Goal: Information Seeking & Learning: Learn about a topic

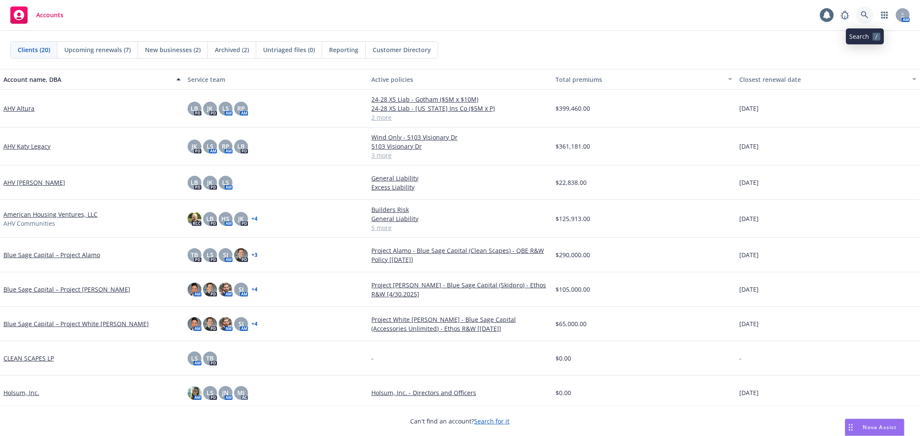
click at [861, 12] on icon at bounding box center [865, 15] width 8 height 8
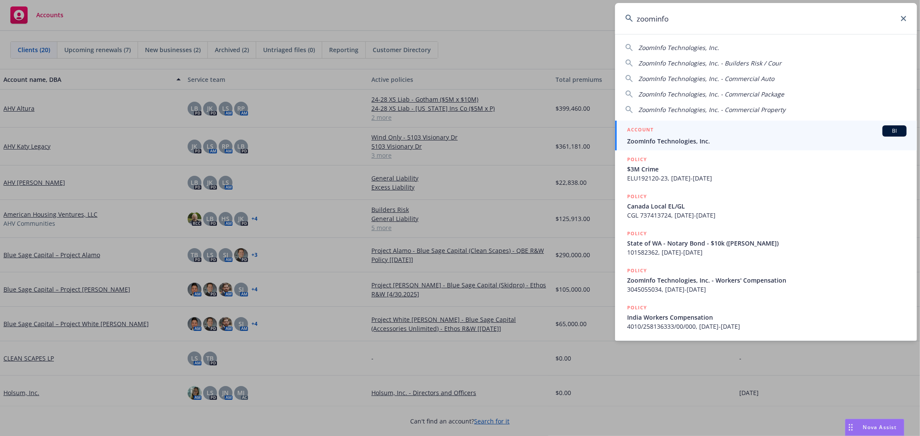
type input "zoominfo"
click at [684, 139] on span "ZoomInfo Technologies, Inc." at bounding box center [766, 141] width 279 height 9
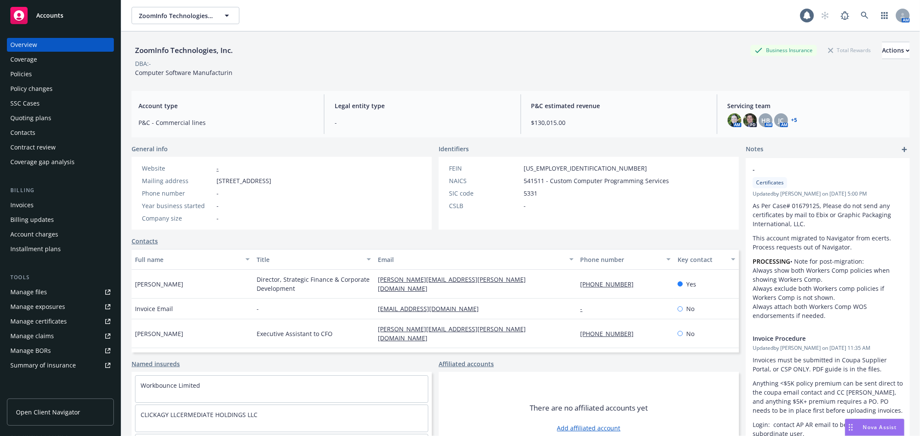
click at [21, 72] on div "Policies" at bounding box center [21, 74] width 22 height 14
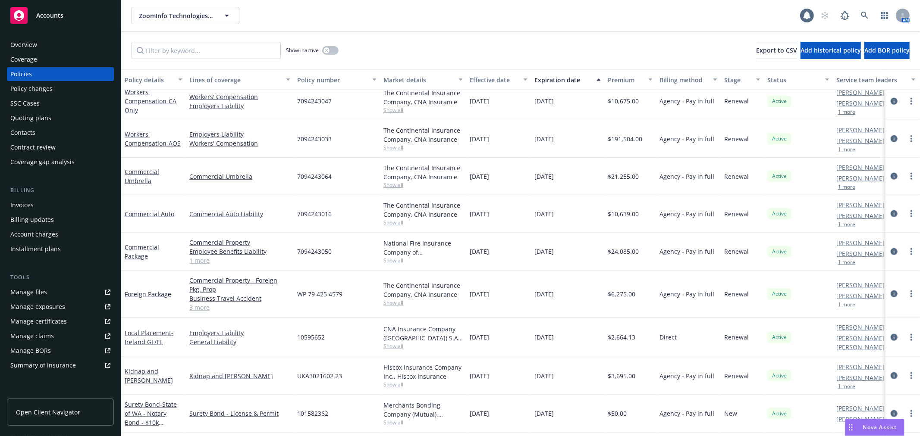
scroll to position [671, 0]
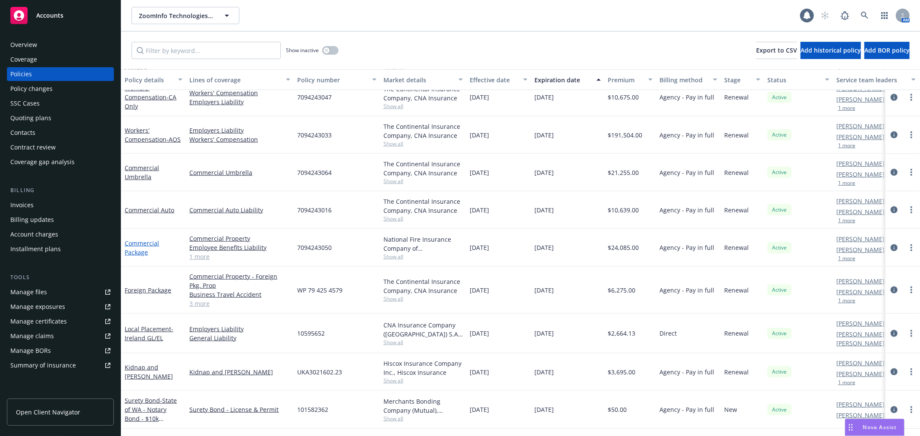
click at [137, 241] on link "Commercial Package" at bounding box center [142, 247] width 35 height 17
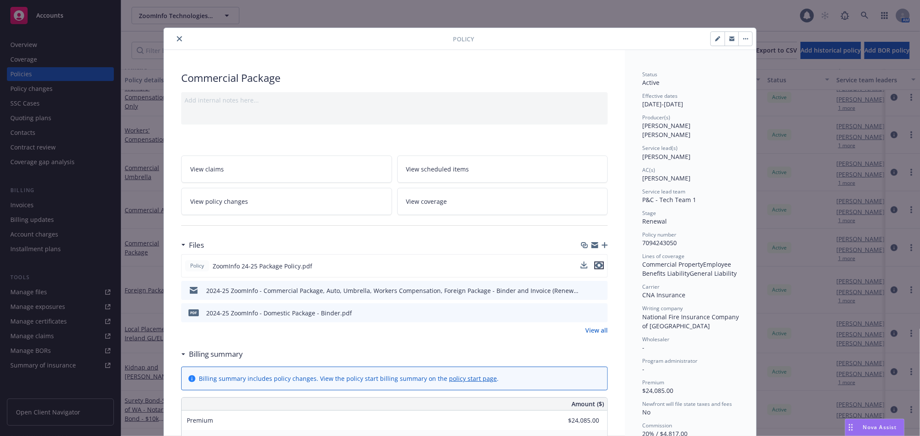
click at [597, 265] on icon "preview file" at bounding box center [599, 266] width 8 height 6
click at [177, 38] on icon "close" at bounding box center [179, 38] width 5 height 5
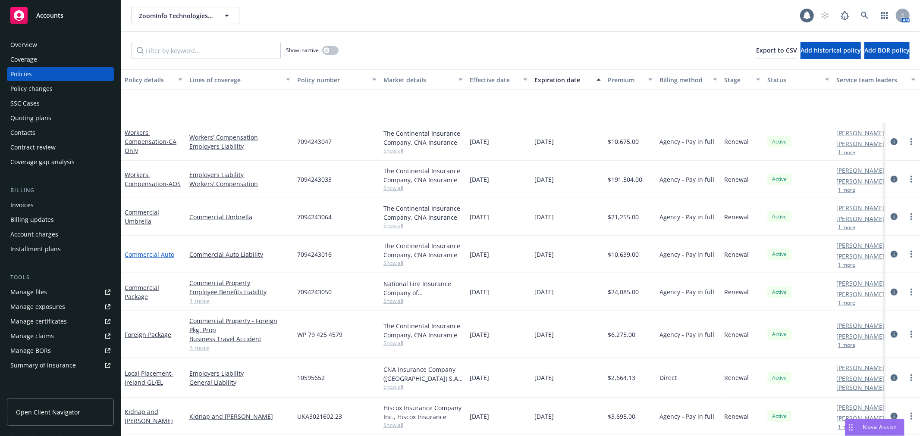
scroll to position [702, 0]
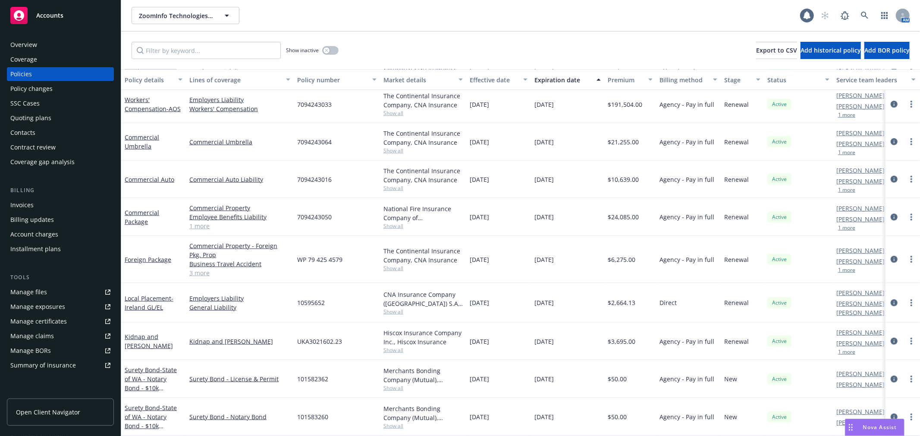
click at [26, 294] on div "Manage files" at bounding box center [28, 293] width 37 height 14
click at [42, 85] on div "Policy changes" at bounding box center [31, 89] width 42 height 14
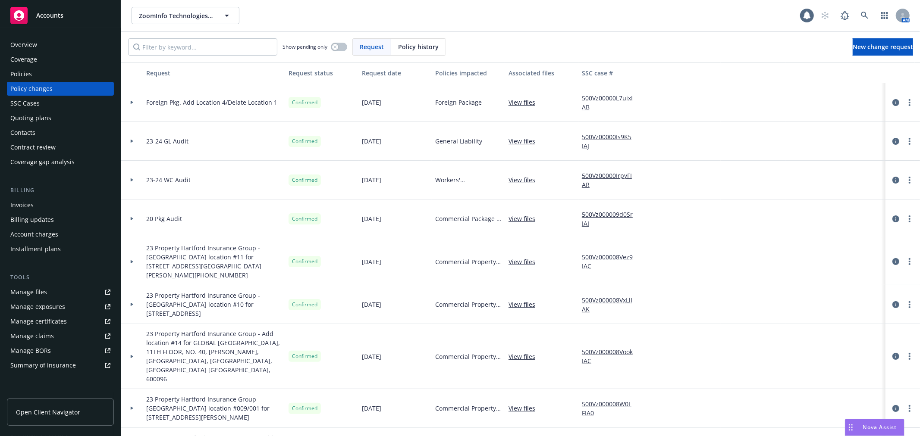
click at [50, 69] on div "Policies" at bounding box center [60, 74] width 100 height 14
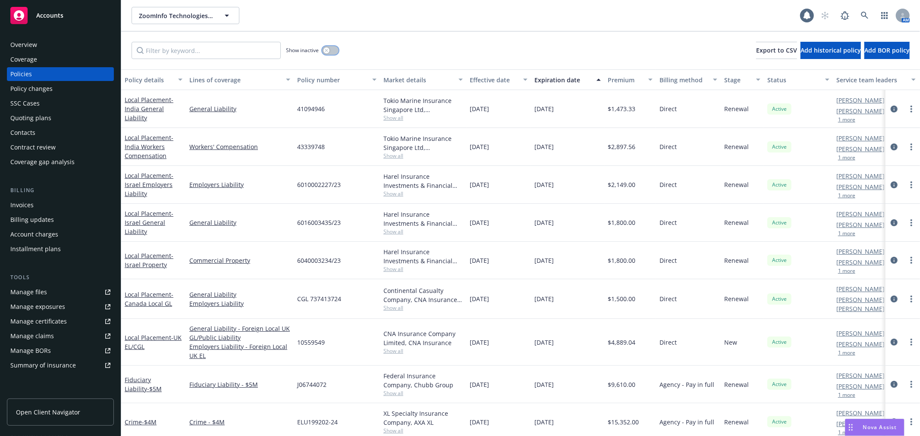
click at [326, 49] on icon "button" at bounding box center [326, 50] width 3 height 3
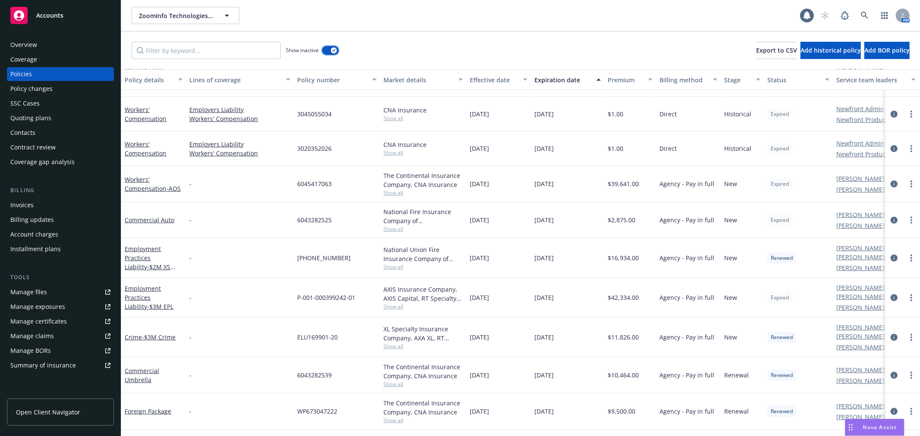
scroll to position [287, 0]
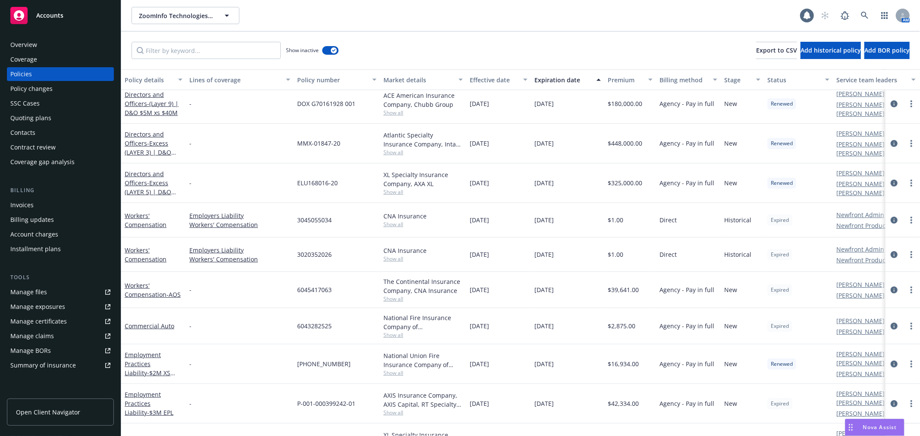
click at [160, 78] on div "Policy details" at bounding box center [149, 79] width 48 height 9
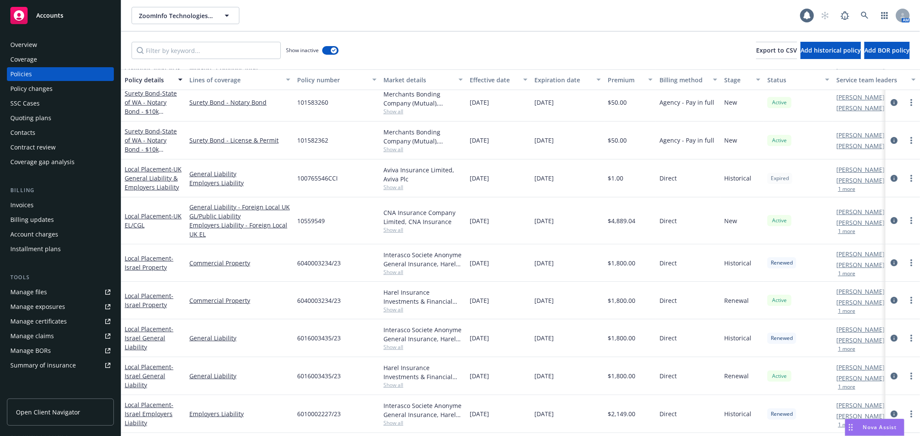
scroll to position [0, 0]
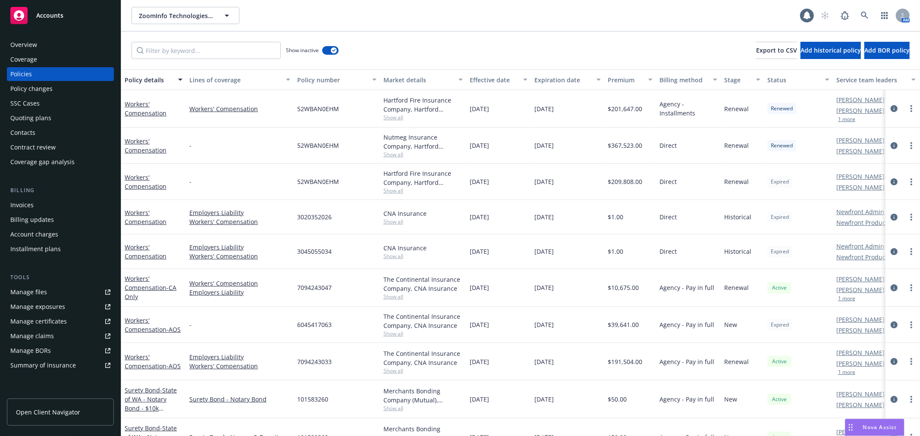
click at [151, 76] on div "Policy details" at bounding box center [149, 79] width 48 height 9
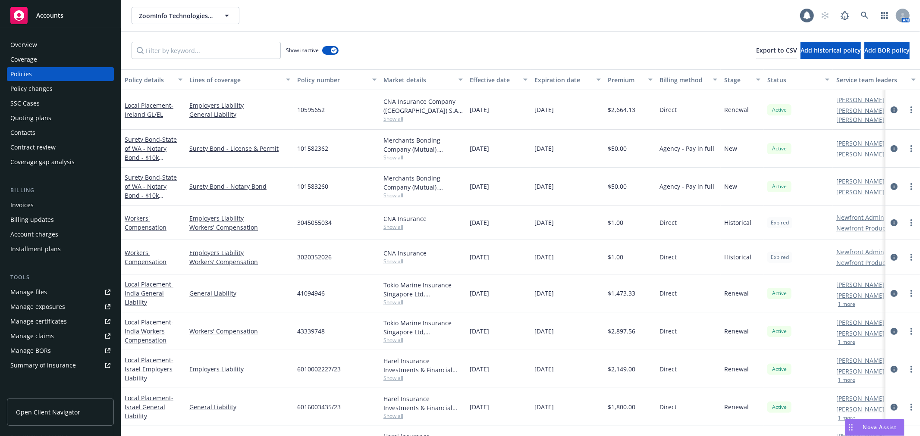
click at [162, 79] on div "Policy details" at bounding box center [149, 79] width 48 height 9
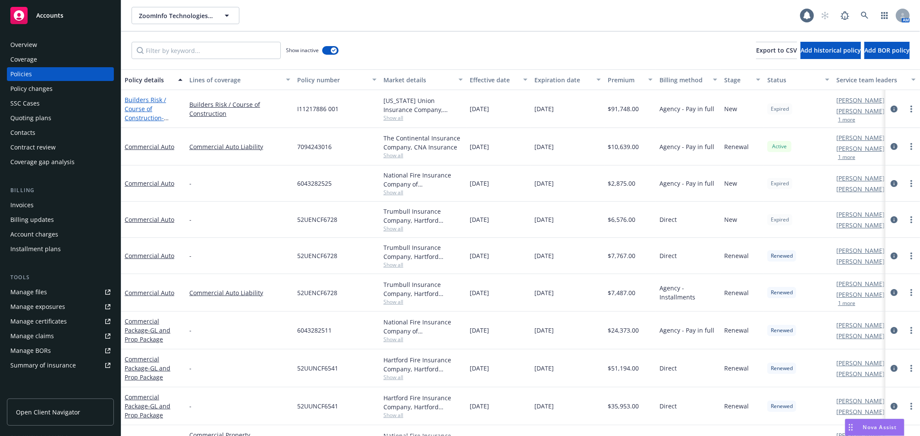
click at [138, 106] on link "Builders Risk / Course of Construction - Builders Risk - ZI Terminal 1" at bounding box center [149, 118] width 48 height 44
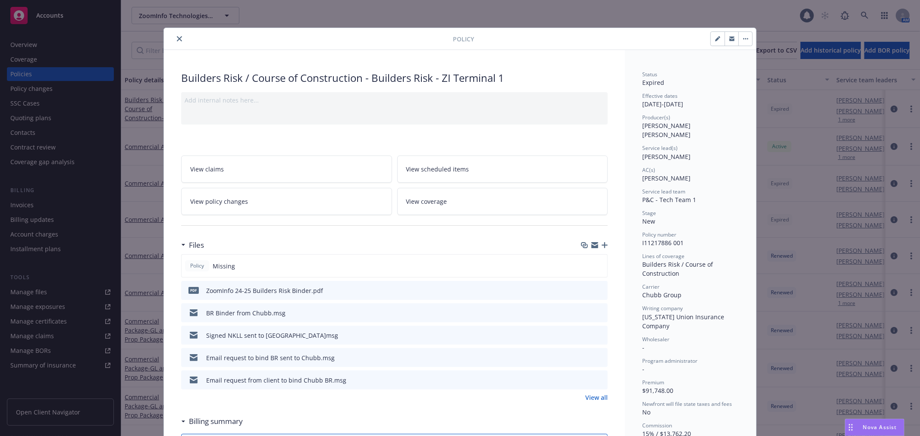
click at [602, 248] on icon "button" at bounding box center [605, 245] width 6 height 6
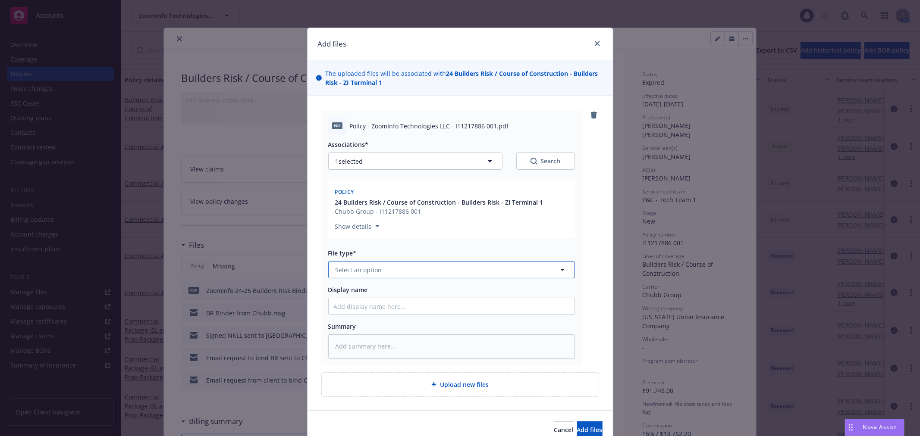
click at [365, 276] on button "Select an option" at bounding box center [451, 269] width 247 height 17
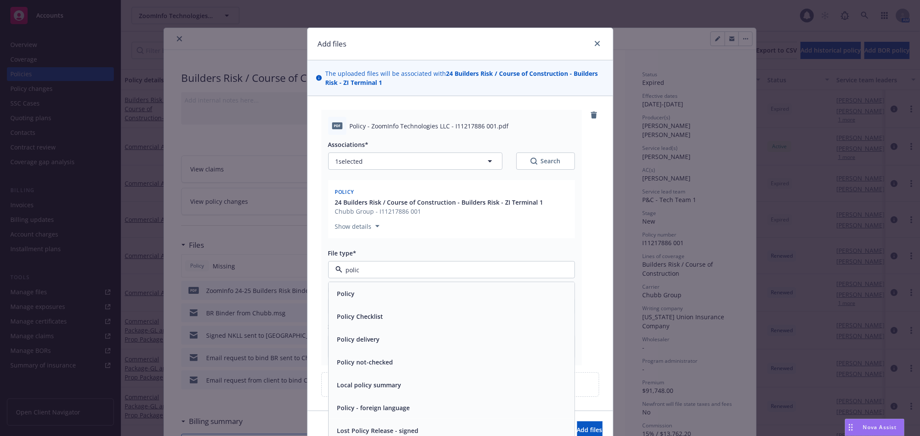
type input "policy"
click at [361, 283] on div "Policy" at bounding box center [452, 294] width 246 height 23
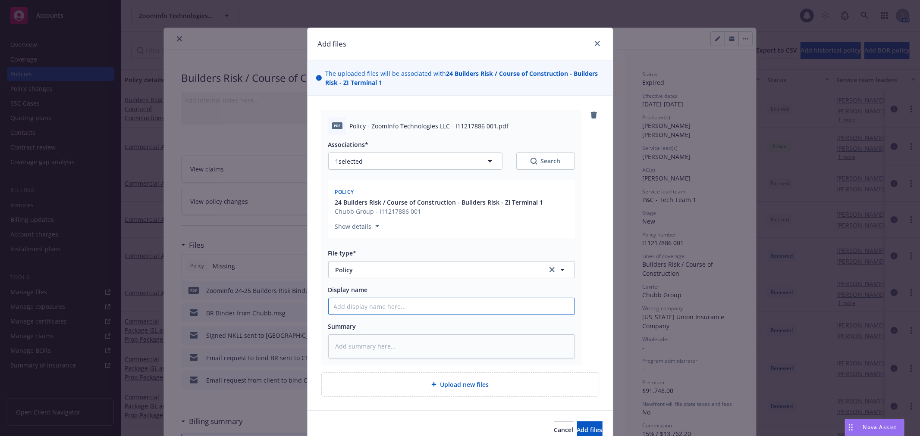
click at [356, 305] on input "Display name" at bounding box center [452, 306] width 246 height 16
type textarea "x"
type input "2"
type textarea "x"
type input "20"
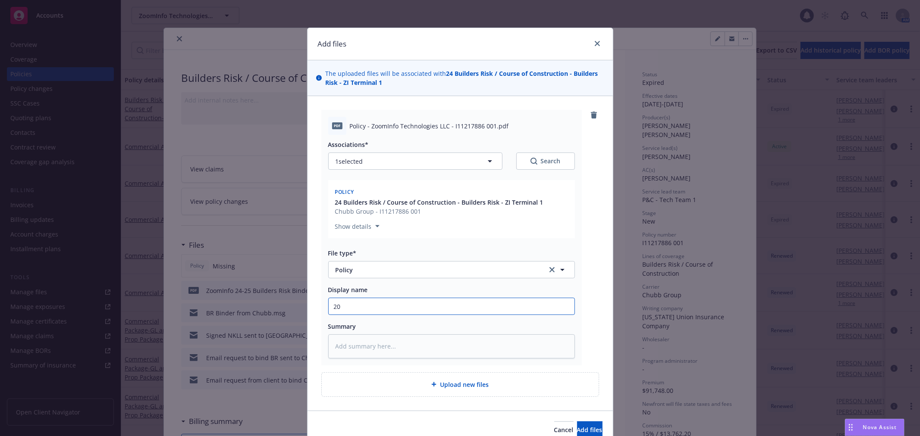
type textarea "x"
type input "202"
type textarea "x"
type input "2024"
type textarea "x"
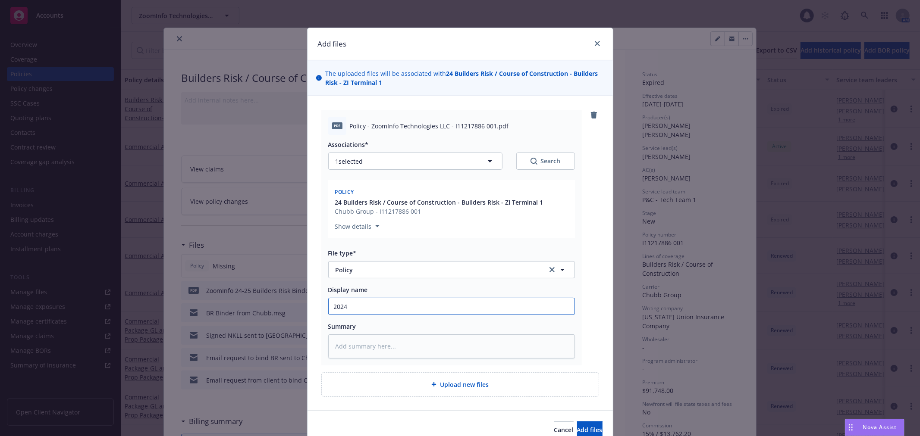
type input "2024"
type textarea "x"
type input "2024 0"
type textarea "x"
type input "2024 05"
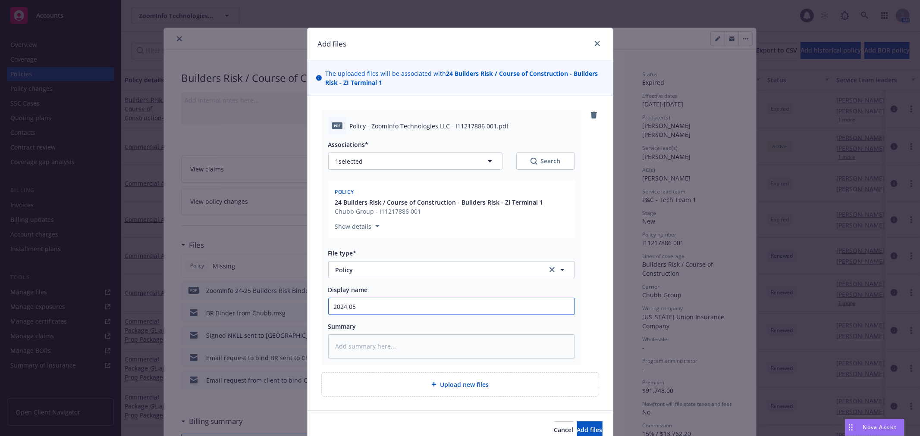
type textarea "x"
type input "2024 05"
type textarea "x"
type input "2024 05 B"
type textarea "x"
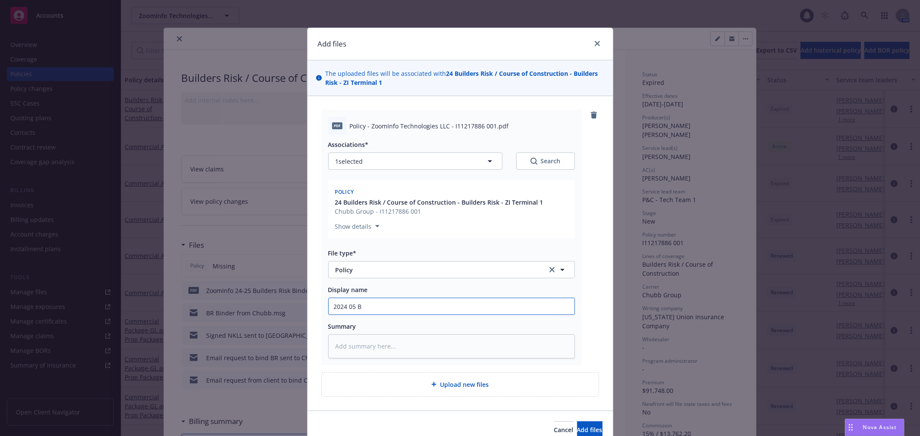
type input "2024 05 BD"
type textarea "x"
type input "2024 05 BDR"
type textarea "x"
type input "2024 05 BDRK"
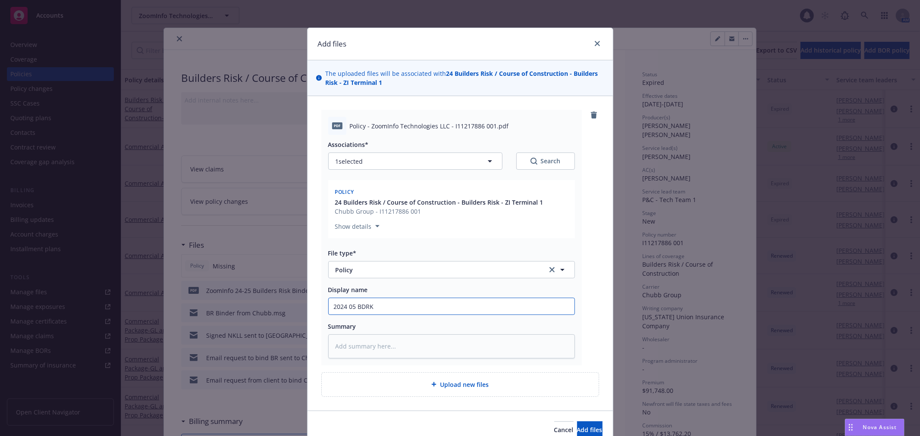
type textarea "x"
type input "2024 05 BDRK"
type textarea "x"
type input "2024 05 BDRK P"
type textarea "x"
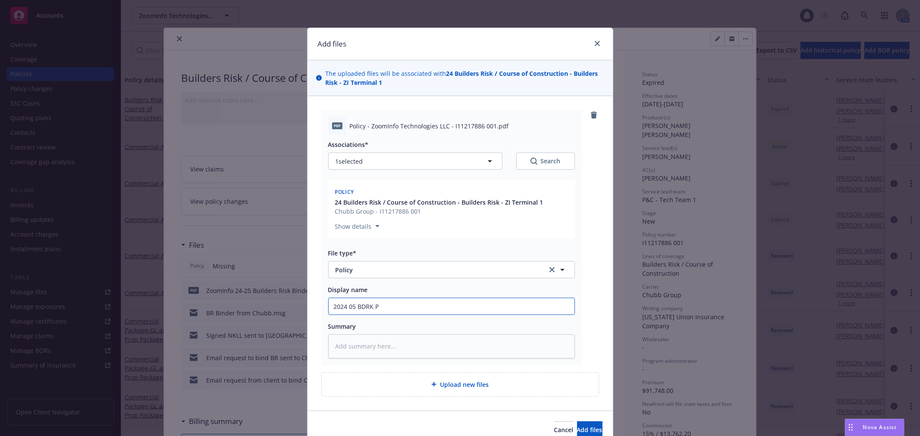
type input "2024 05 BDRK PO"
type textarea "x"
type input "2024 05 BDRK POL"
type textarea "x"
type input "2024 05 BDRK POL"
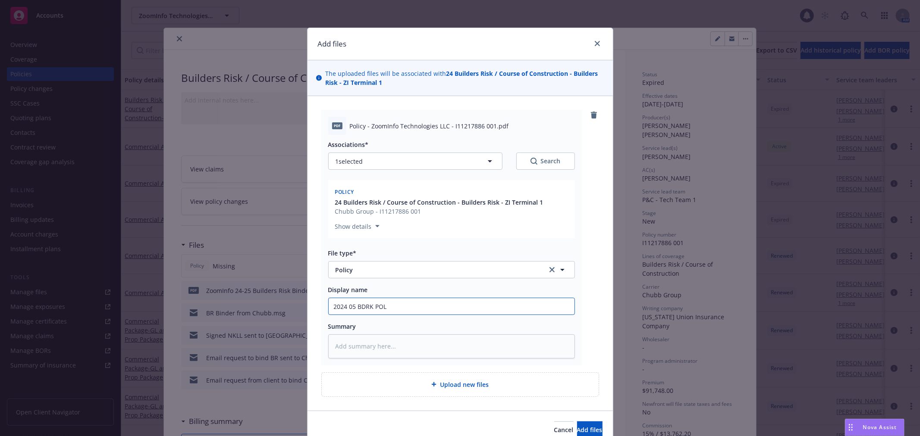
type textarea "x"
type input "2024 05 BDRK POL C"
type textarea "x"
type input "2024 05 BDRK POL CH"
type textarea "x"
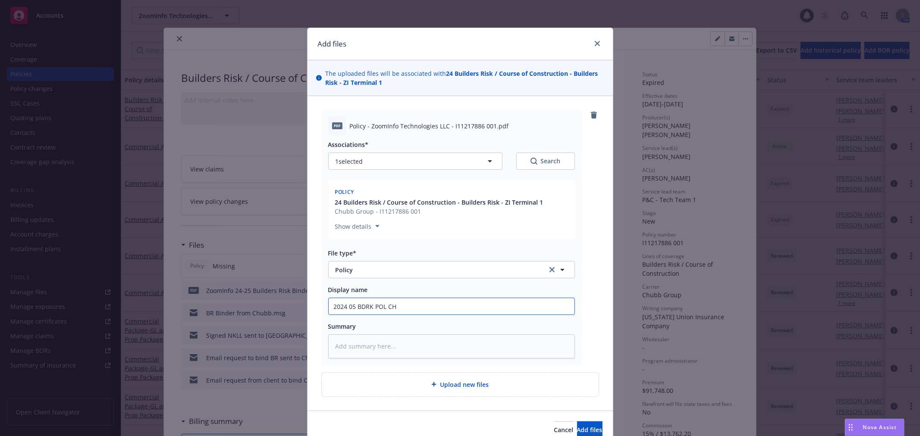
type input "2024 05 BDRK POL CHU"
type textarea "x"
type input "2024 05 BDRK POL CHUB"
type textarea "x"
type input "2024 05 BDRK POL CHUBB"
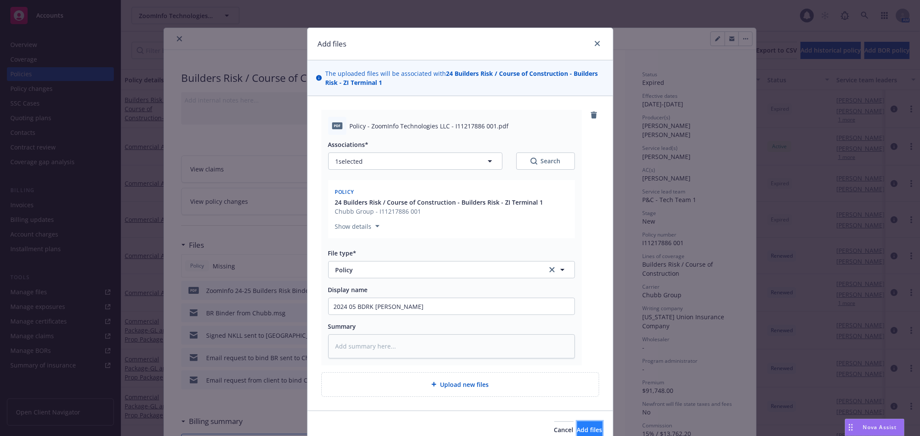
click at [584, 422] on button "Add files" at bounding box center [589, 430] width 25 height 17
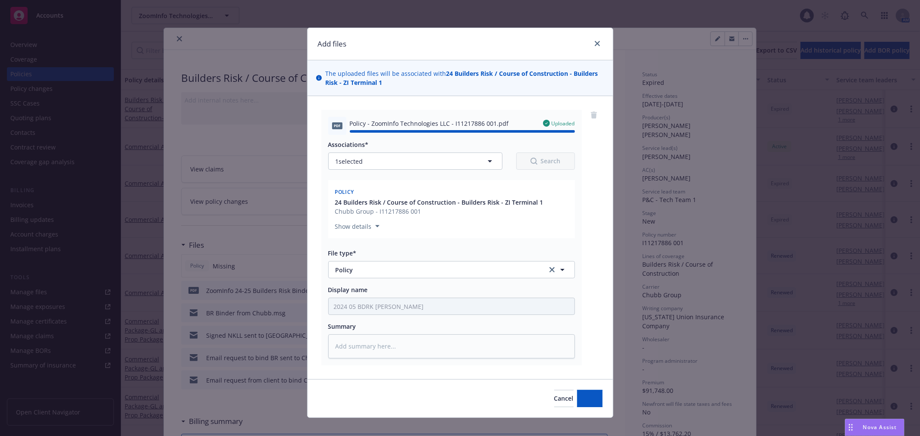
type textarea "x"
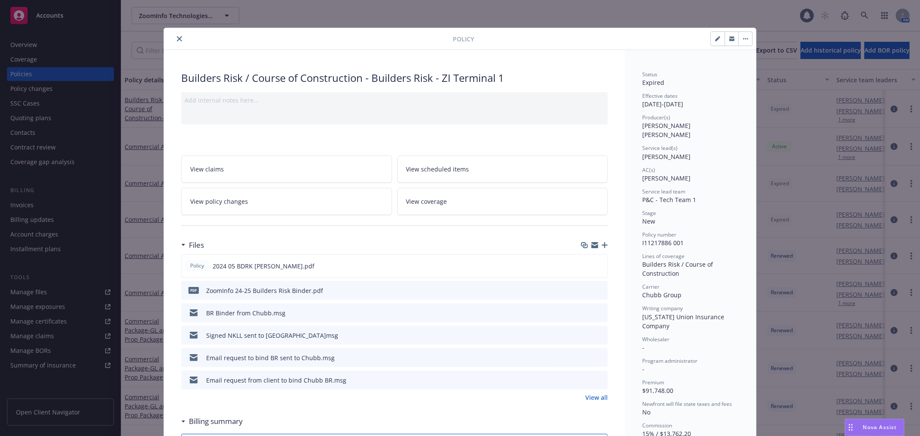
click at [177, 39] on icon "close" at bounding box center [179, 38] width 5 height 5
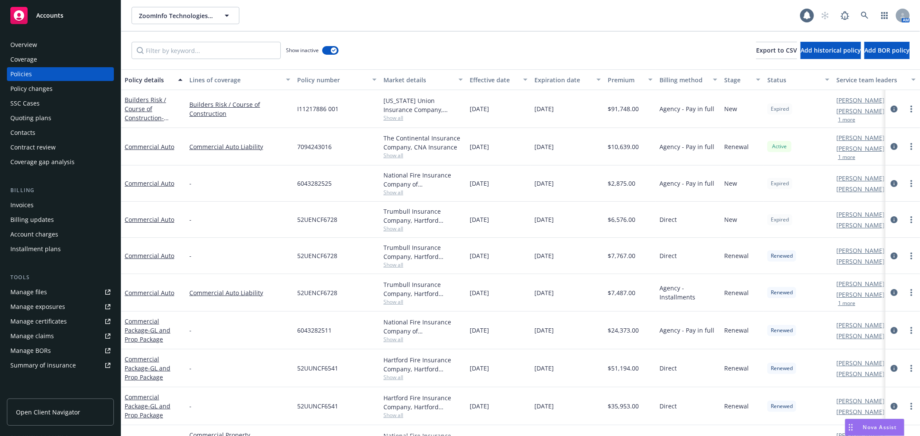
click at [97, 9] on div "Accounts" at bounding box center [60, 15] width 100 height 17
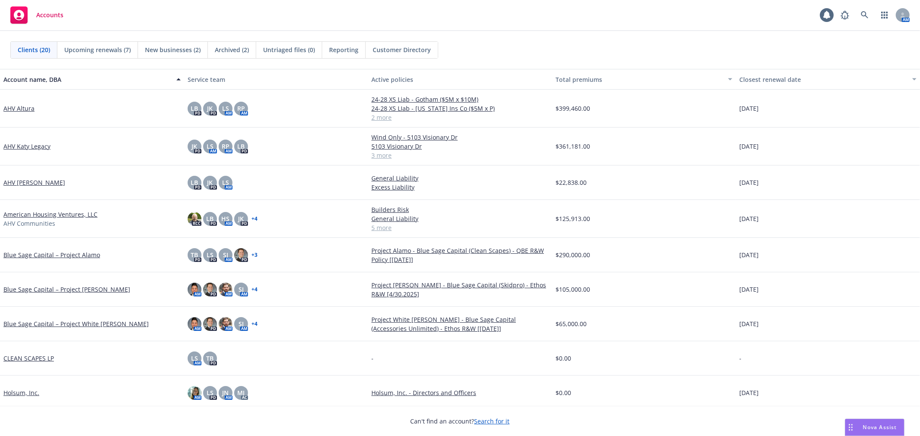
click at [98, 52] on span "Upcoming renewals (7)" at bounding box center [97, 49] width 66 height 9
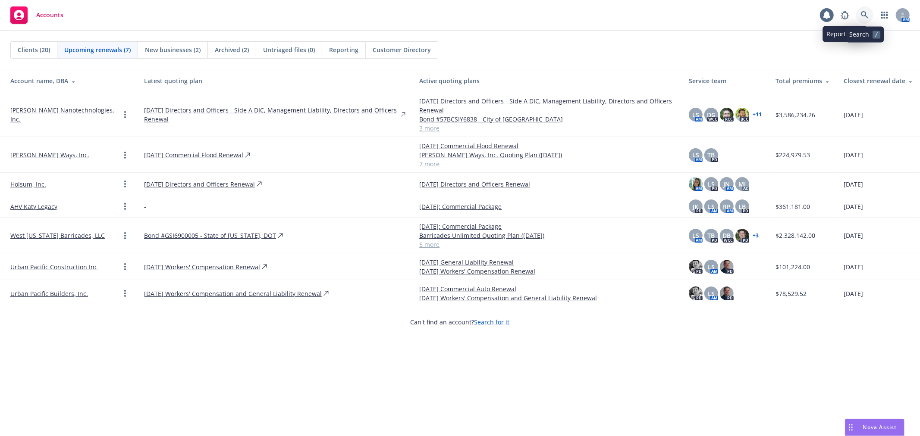
click at [866, 9] on link at bounding box center [864, 14] width 17 height 17
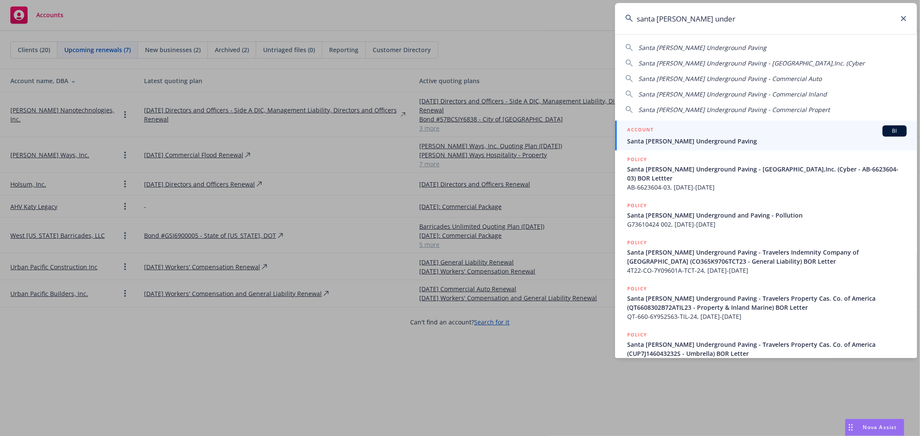
type input "santa cruz under"
click at [699, 134] on div "ACCOUNT BI" at bounding box center [766, 131] width 279 height 11
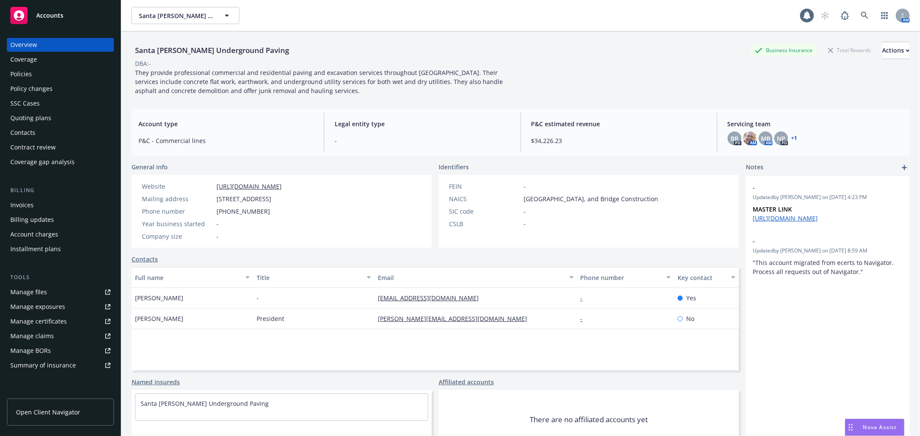
click at [66, 71] on div "Policies" at bounding box center [60, 74] width 100 height 14
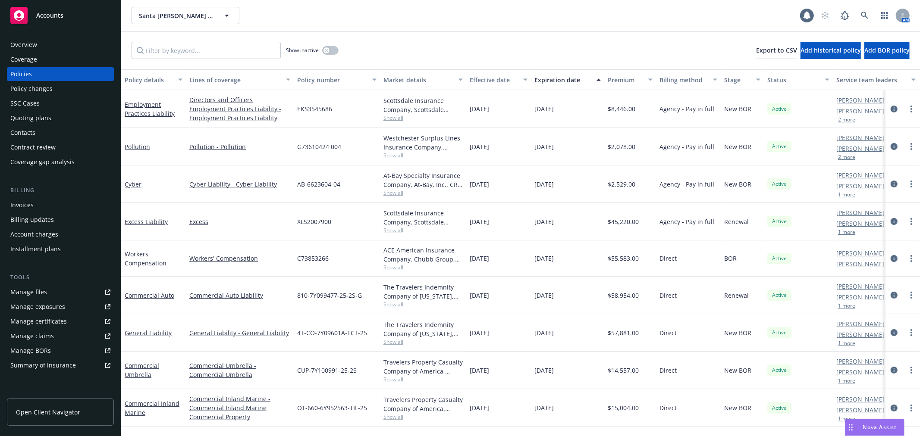
click at [850, 118] on button "2 more" at bounding box center [846, 119] width 17 height 5
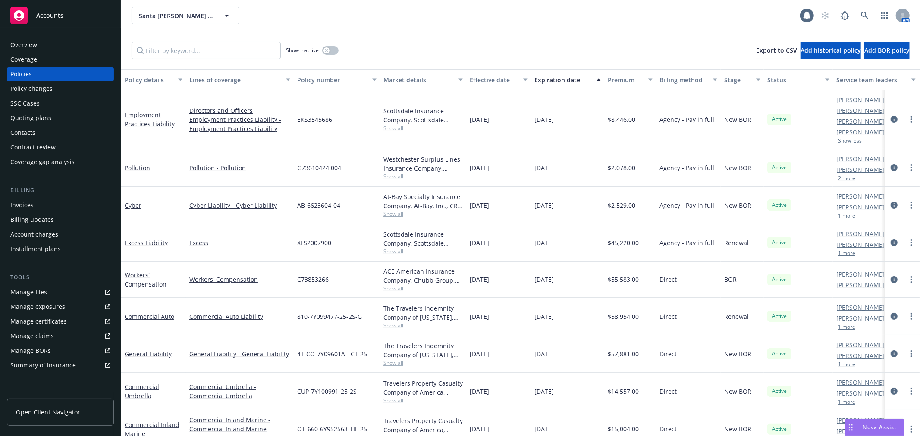
click at [593, 30] on div "Santa Cruz Underground Paving Santa Cruz Underground Paving 1 AM" at bounding box center [520, 15] width 799 height 31
click at [593, 31] on div "Show inactive Export to CSV Add historical policy Add BOR policy" at bounding box center [520, 50] width 799 height 38
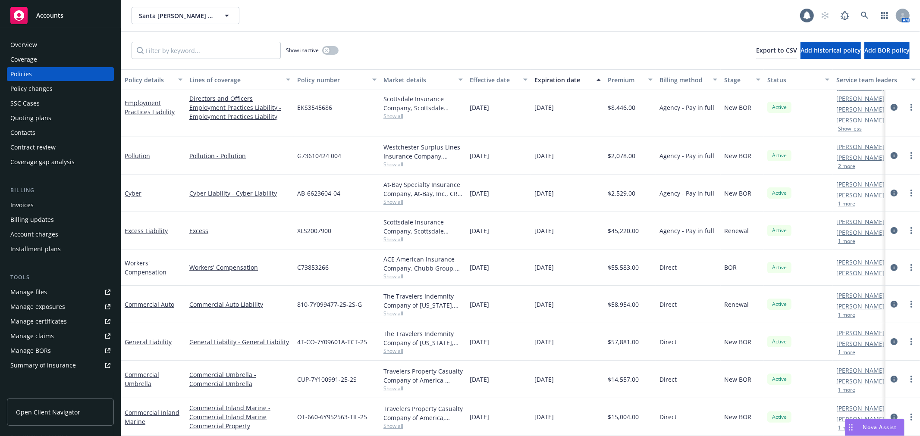
scroll to position [19, 0]
click at [386, 236] on span "Show all" at bounding box center [422, 239] width 79 height 7
click at [494, 217] on div "08/01/2025" at bounding box center [498, 231] width 65 height 38
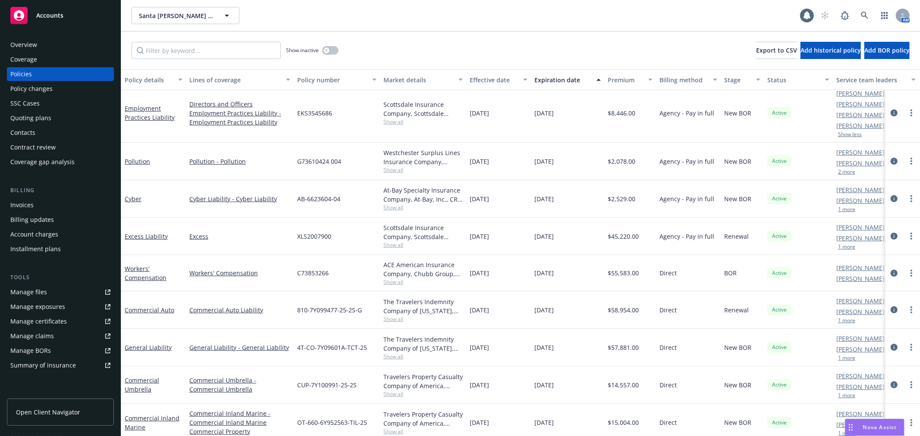
scroll to position [0, 0]
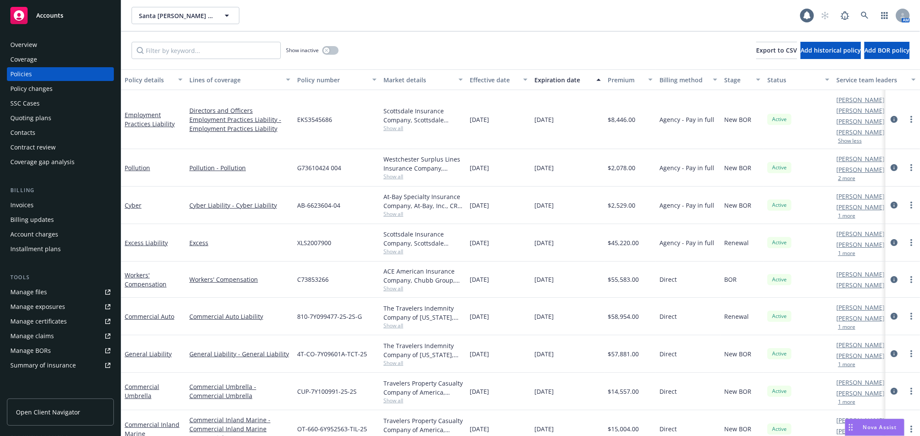
click at [50, 48] on div "Overview" at bounding box center [60, 45] width 100 height 14
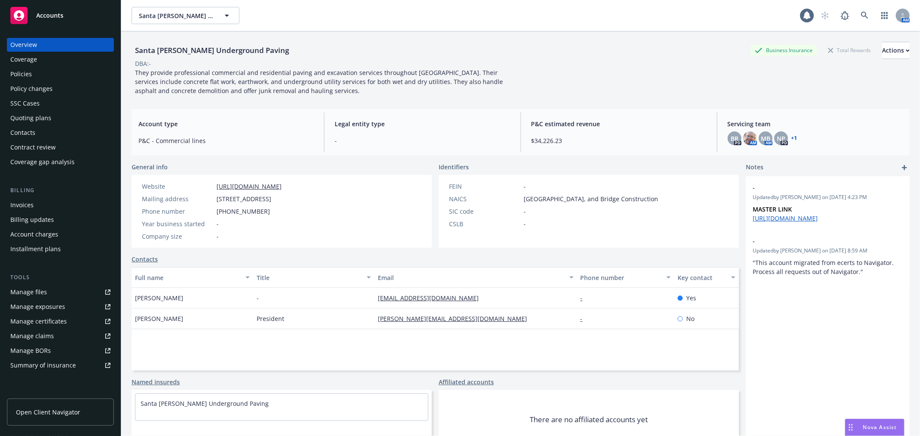
click at [70, 74] on div "Policies" at bounding box center [60, 74] width 100 height 14
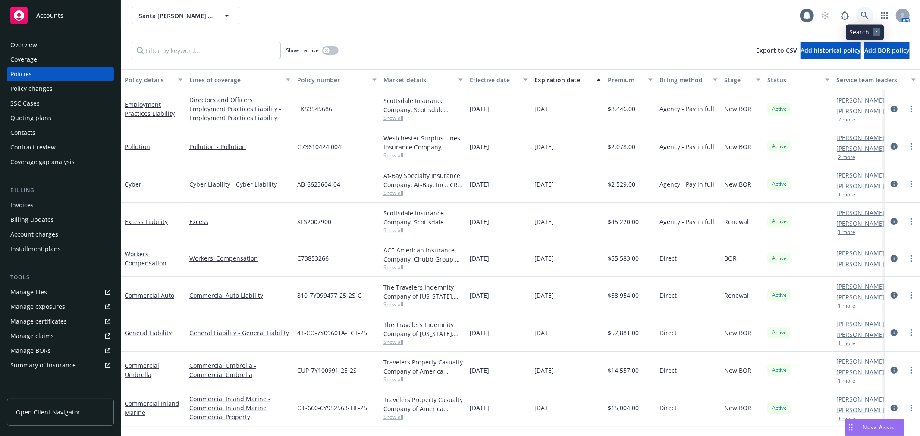
click at [869, 15] on link at bounding box center [864, 15] width 17 height 17
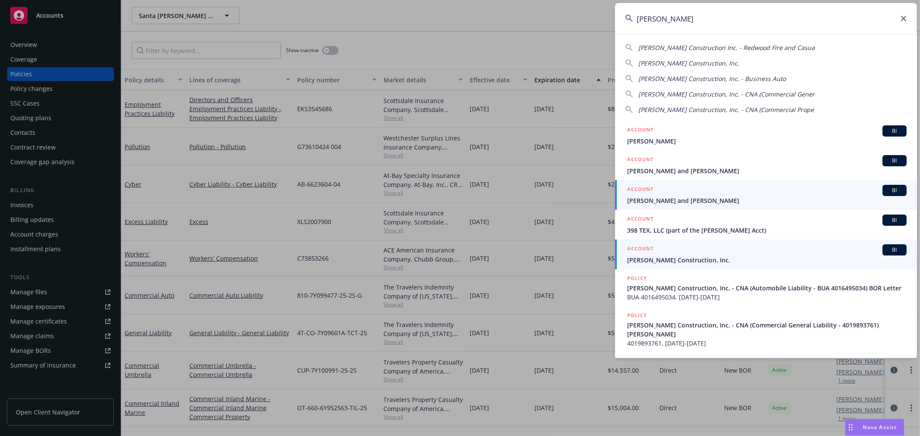
type input "slatter"
click at [693, 248] on div "ACCOUNT BI" at bounding box center [766, 250] width 279 height 11
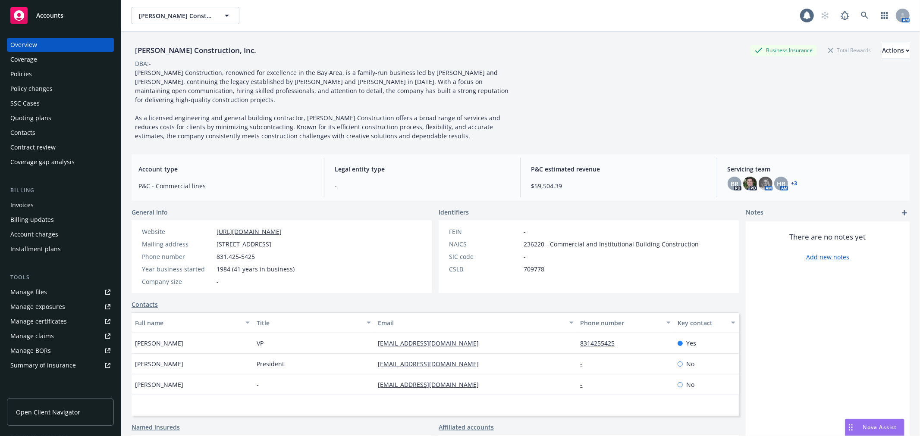
click at [37, 71] on div "Policies" at bounding box center [60, 74] width 100 height 14
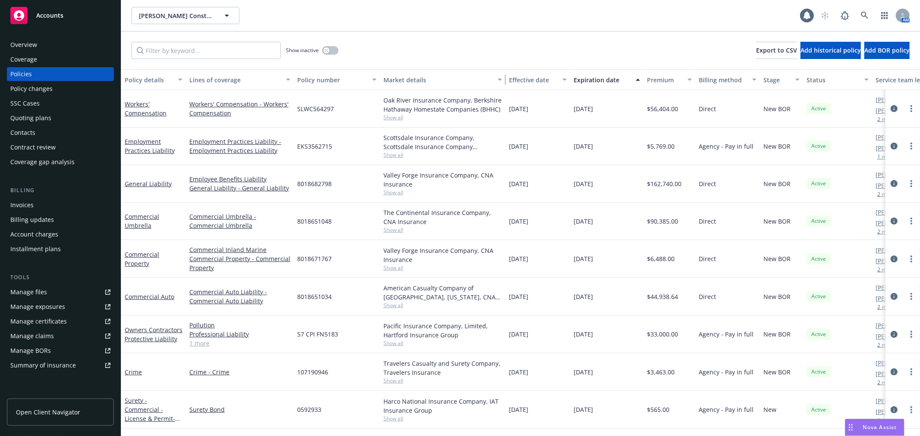
drag, startPoint x: 464, startPoint y: 87, endPoint x: 503, endPoint y: 101, distance: 41.8
click at [503, 101] on div "Policy details Lines of coverage Policy number Market details Effective date Ex…" at bounding box center [520, 252] width 799 height 367
click at [481, 31] on div "Slatter Construction, Inc. Slatter Construction, Inc. 1 AM" at bounding box center [520, 15] width 799 height 31
click at [867, 12] on icon at bounding box center [865, 16] width 8 height 8
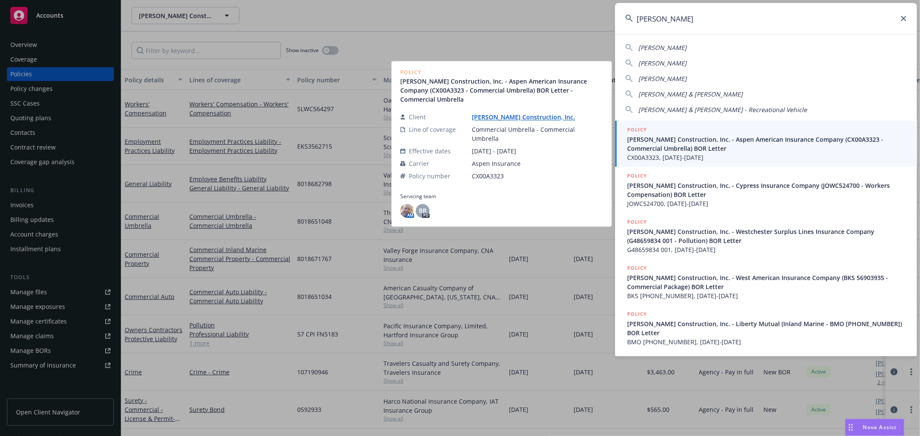
type input "joseph l"
click at [565, 121] on link "Joseph L. Easley Construction, Inc." at bounding box center [527, 117] width 110 height 8
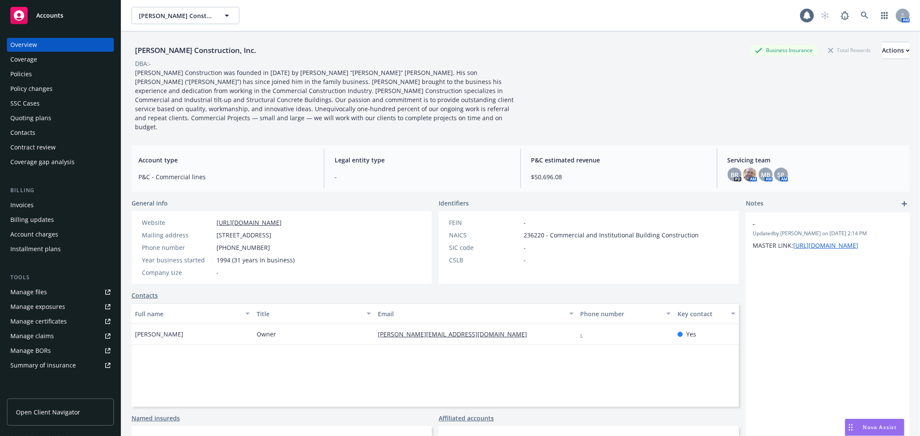
click at [51, 77] on div "Policies" at bounding box center [60, 74] width 100 height 14
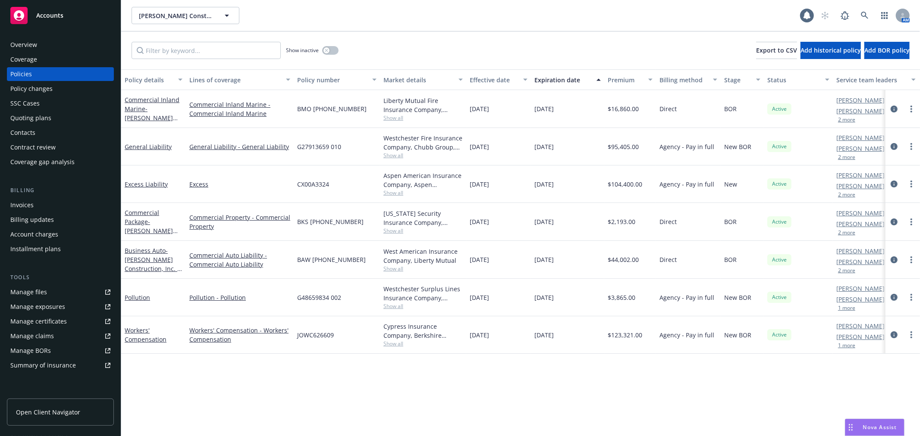
click at [480, 29] on div "Joseph L. Easley Construction, Inc. Joseph L. Easley Construction, Inc. 1 AM" at bounding box center [520, 15] width 799 height 31
click at [481, 32] on div "Show inactive Export to CSV Add historical policy Add BOR policy" at bounding box center [520, 50] width 799 height 38
click at [482, 31] on div "Joseph L. Easley Construction, Inc. Joseph L. Easley Construction, Inc. 1 AM" at bounding box center [520, 15] width 799 height 31
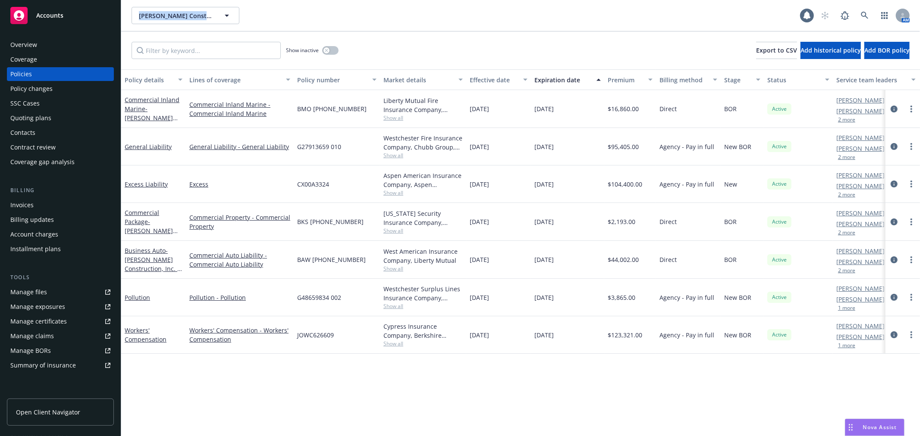
click at [482, 31] on div "Joseph L. Easley Construction, Inc. Joseph L. Easley Construction, Inc. 1 AM" at bounding box center [520, 15] width 799 height 31
click at [866, 10] on link at bounding box center [864, 15] width 17 height 17
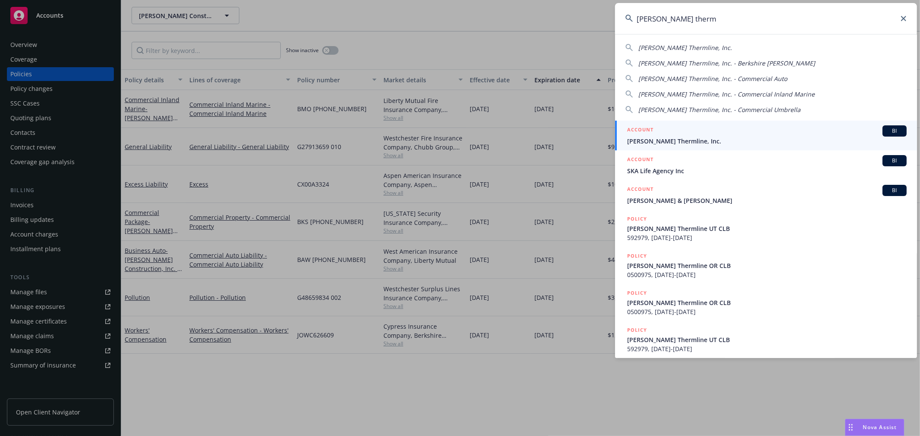
type input "ricker therm"
click at [671, 139] on span "Ricker Thermline, Inc." at bounding box center [766, 141] width 279 height 9
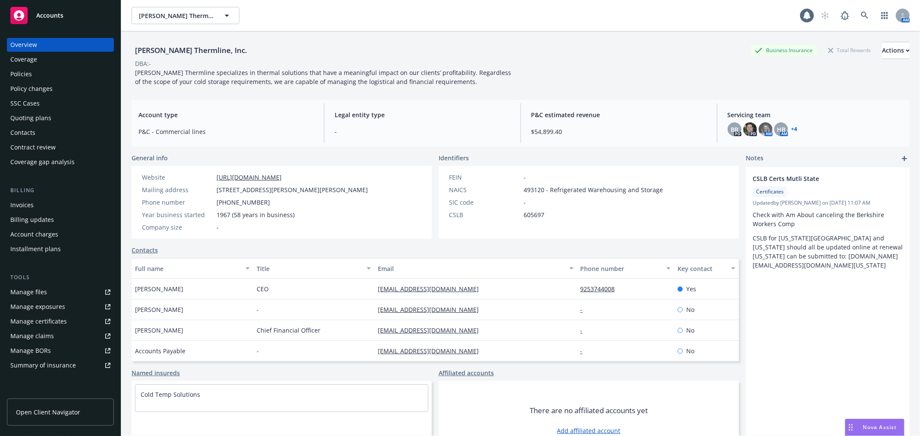
click at [34, 79] on div "Policies" at bounding box center [60, 74] width 100 height 14
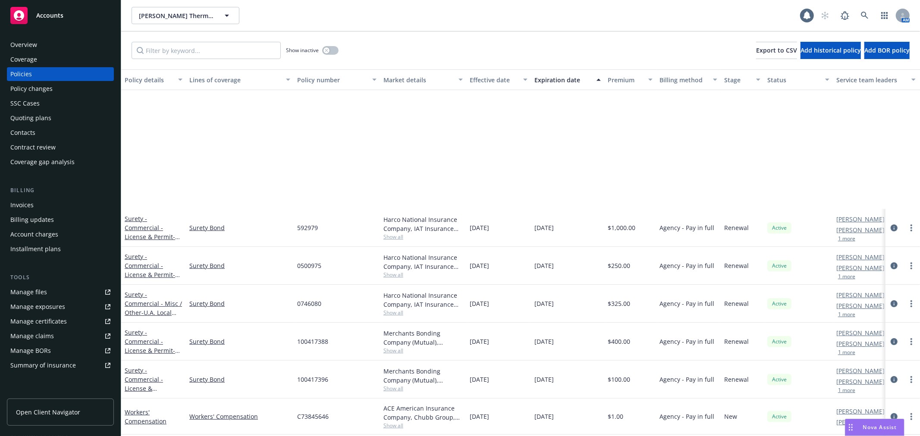
scroll to position [383, 0]
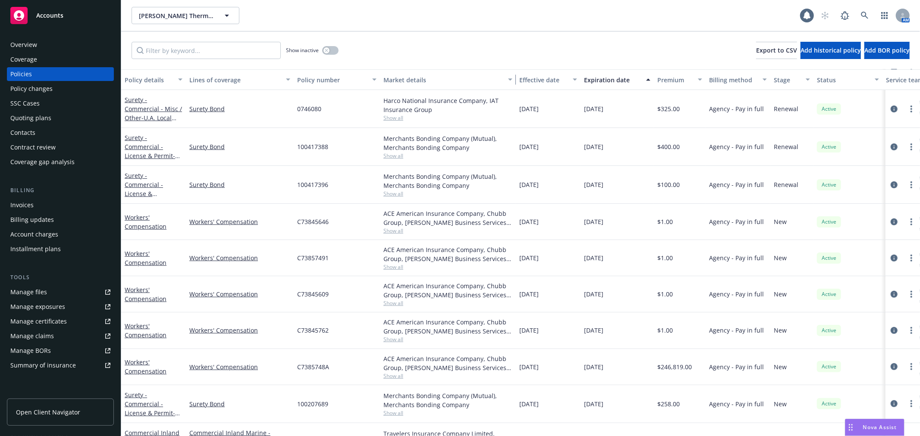
drag, startPoint x: 465, startPoint y: 81, endPoint x: 515, endPoint y: 79, distance: 49.6
click at [514, 79] on div "button" at bounding box center [511, 80] width 4 height 20
drag, startPoint x: 465, startPoint y: 233, endPoint x: 682, endPoint y: 16, distance: 307.4
click at [682, 16] on div "Ricker Thermline, Inc. Ricker Thermline, Inc." at bounding box center [466, 15] width 669 height 17
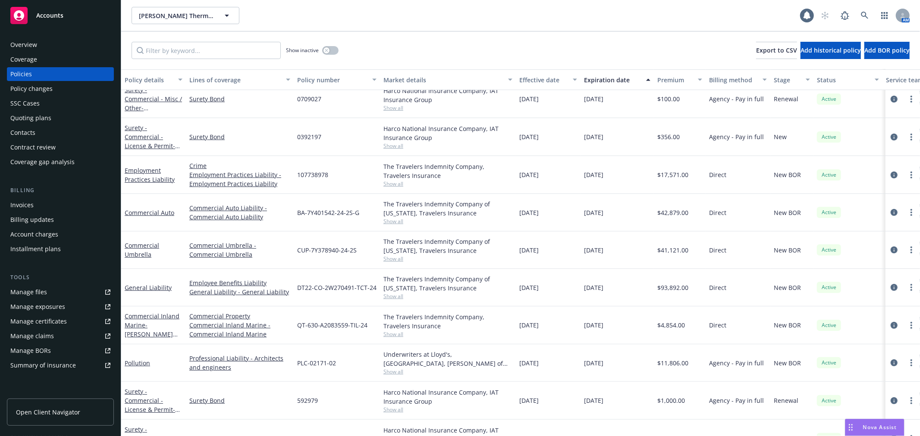
scroll to position [96, 0]
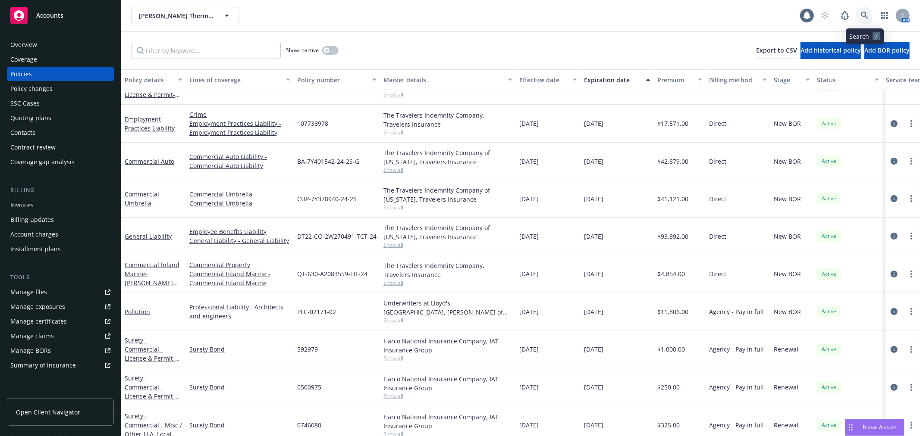
click at [864, 15] on icon at bounding box center [865, 16] width 8 height 8
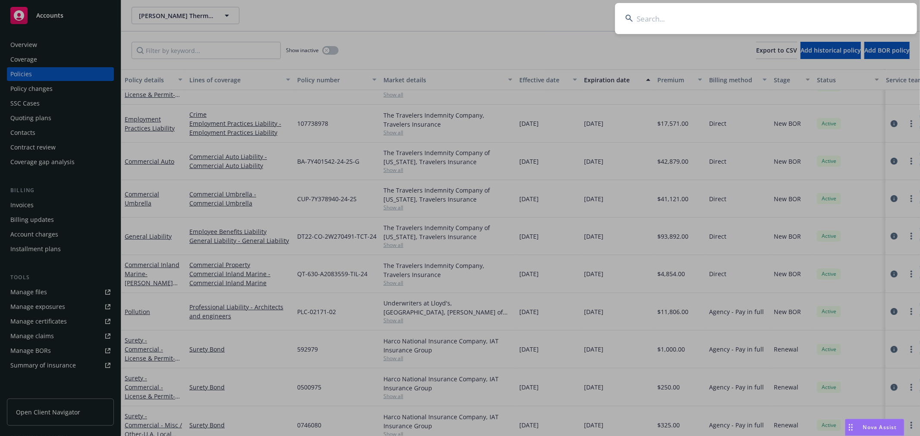
click at [864, 15] on input at bounding box center [766, 18] width 302 height 31
type input "cold temp"
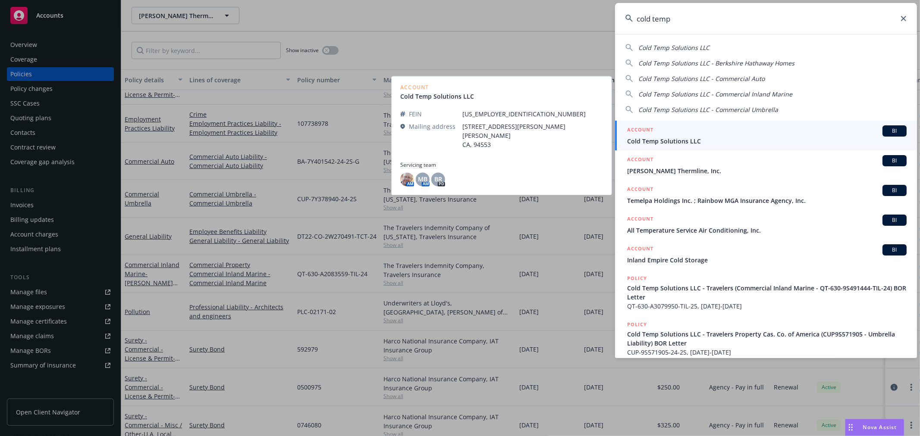
click at [757, 136] on div "ACCOUNT BI" at bounding box center [766, 131] width 279 height 11
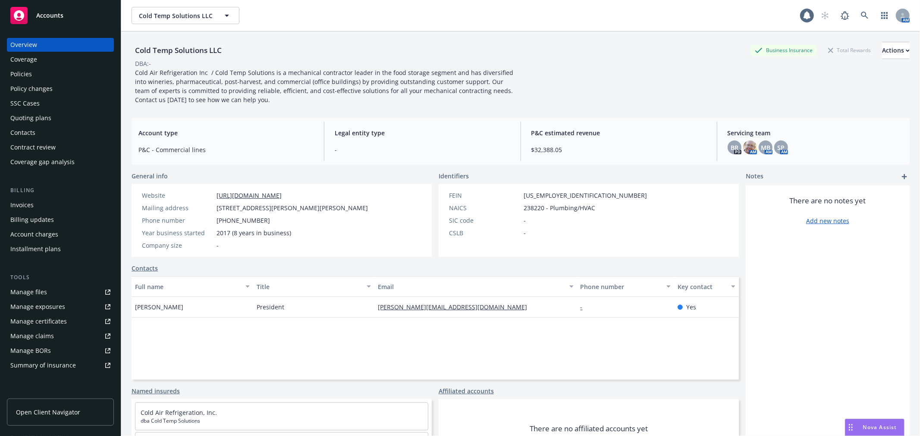
click at [16, 78] on div "Policies" at bounding box center [21, 74] width 22 height 14
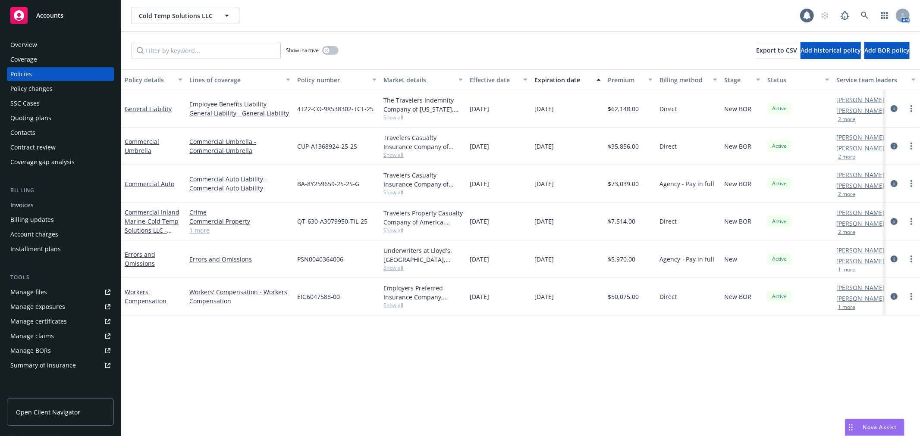
click at [56, 46] on div "Overview" at bounding box center [60, 45] width 100 height 14
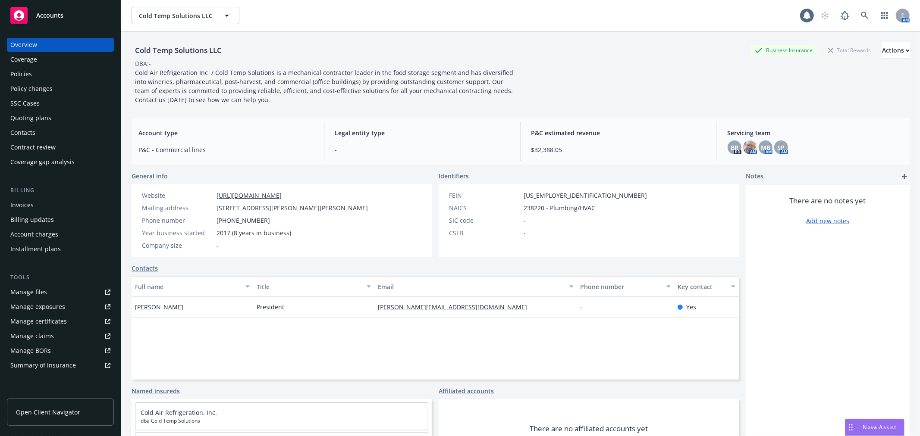
click at [32, 75] on div "Policies" at bounding box center [60, 74] width 100 height 14
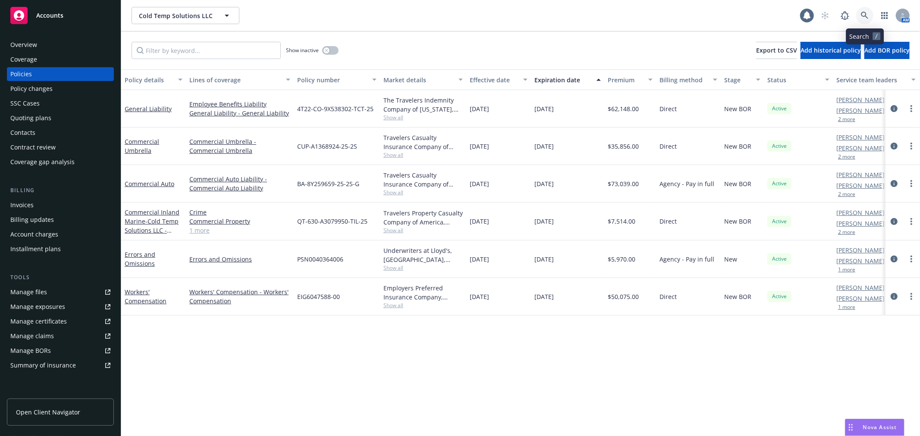
click at [862, 11] on link at bounding box center [864, 15] width 17 height 17
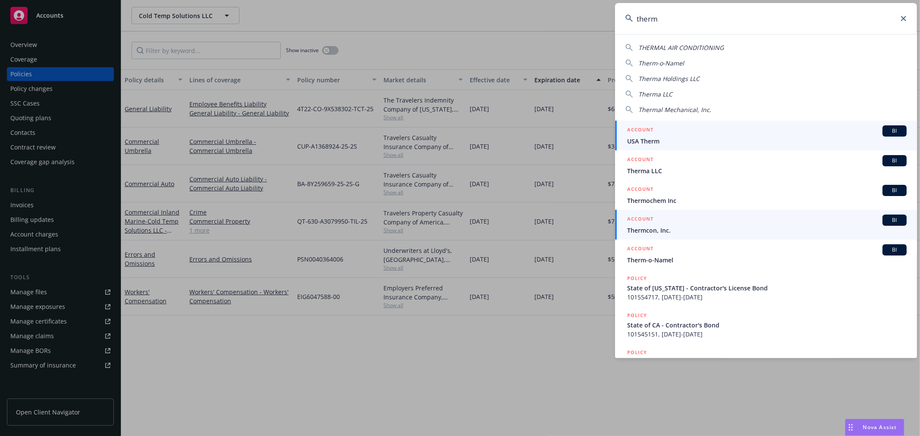
type input "therm"
click at [729, 219] on div "ACCOUNT BI" at bounding box center [766, 220] width 279 height 11
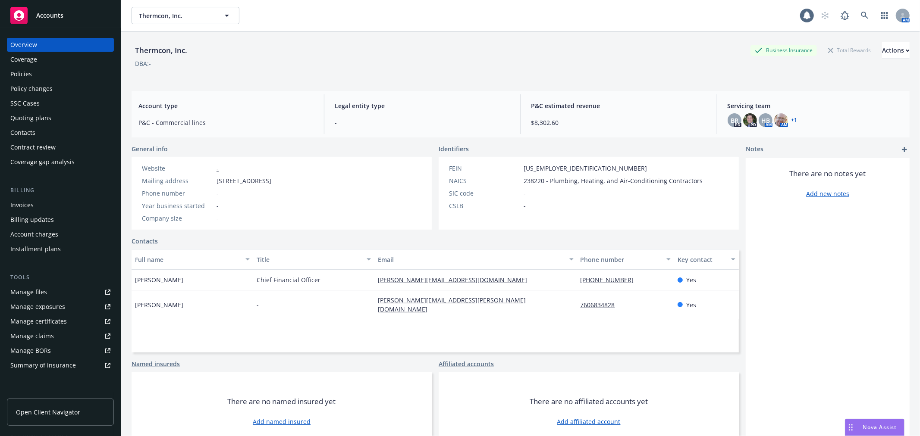
click at [60, 72] on div "Policies" at bounding box center [60, 74] width 100 height 14
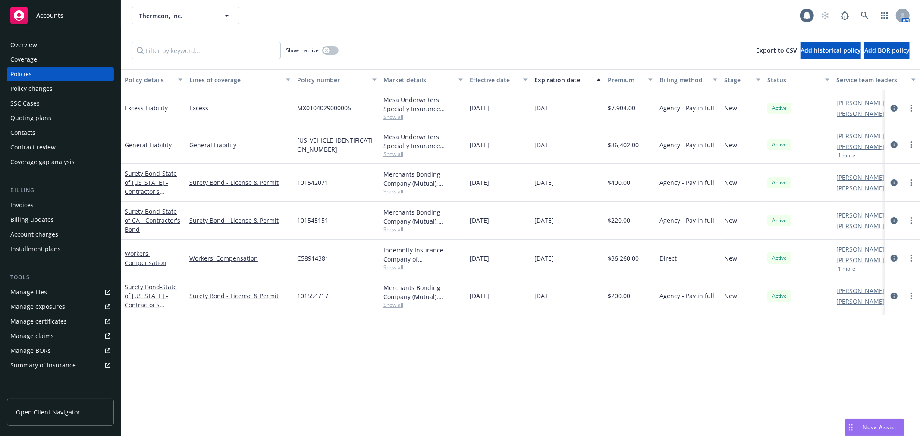
click at [58, 48] on div "Overview" at bounding box center [60, 45] width 100 height 14
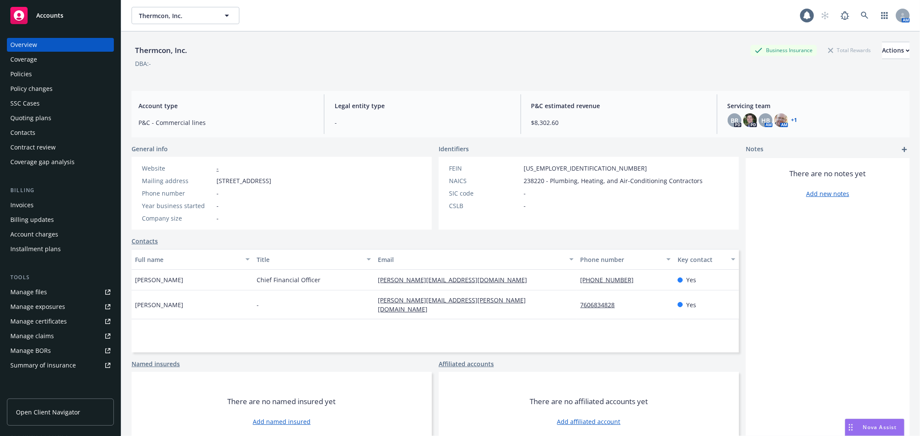
click at [47, 67] on div "Policies" at bounding box center [60, 74] width 100 height 14
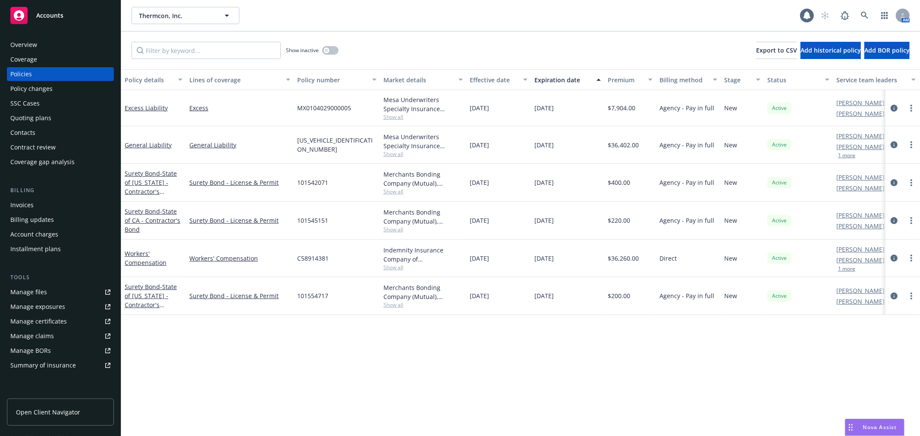
click at [498, 31] on div "Show inactive Export to CSV Add historical policy Add BOR policy" at bounding box center [520, 50] width 799 height 38
click at [139, 259] on link "Workers' Compensation" at bounding box center [146, 258] width 42 height 17
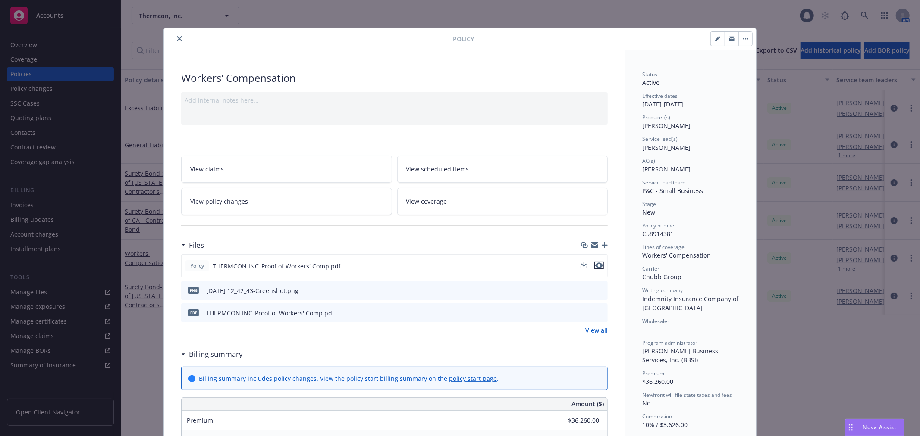
click at [595, 266] on icon "preview file" at bounding box center [599, 266] width 8 height 6
click at [596, 288] on icon "preview file" at bounding box center [600, 290] width 8 height 6
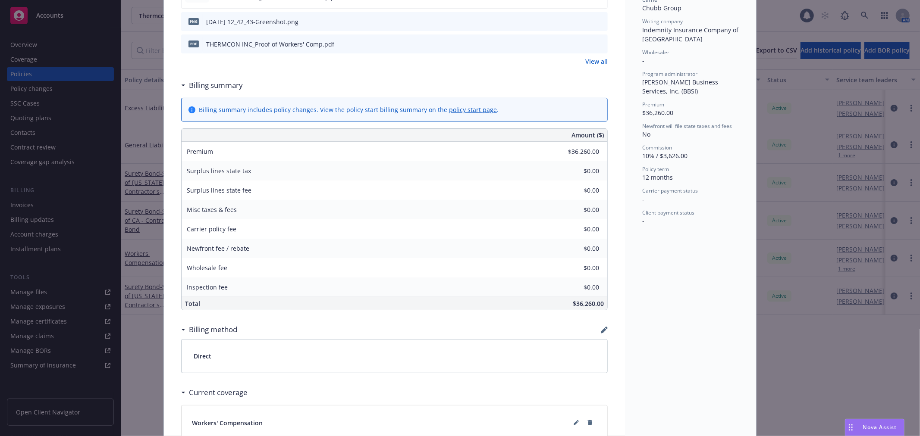
scroll to position [333, 0]
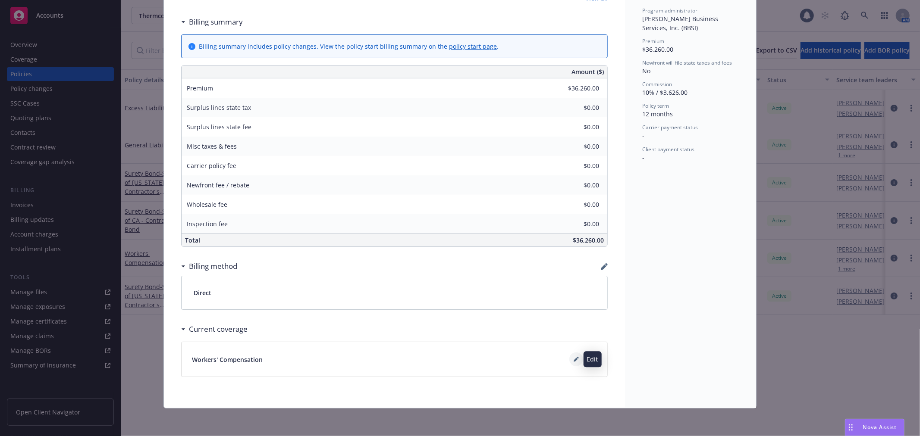
click at [574, 361] on icon at bounding box center [576, 359] width 5 height 5
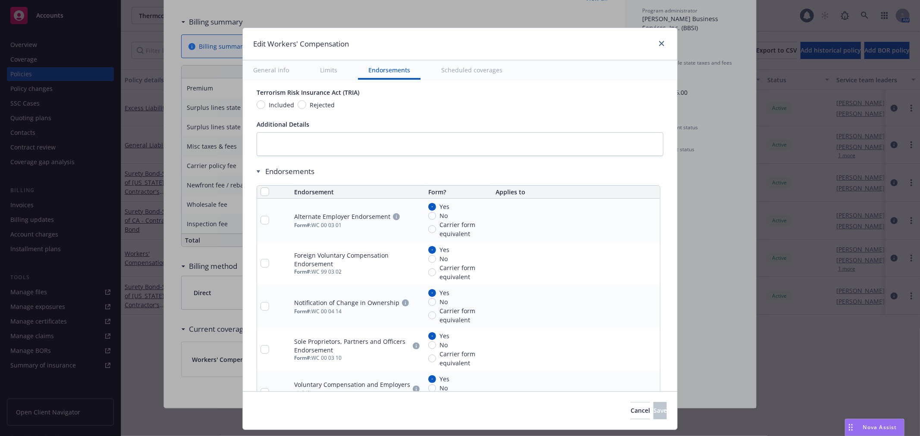
scroll to position [966, 0]
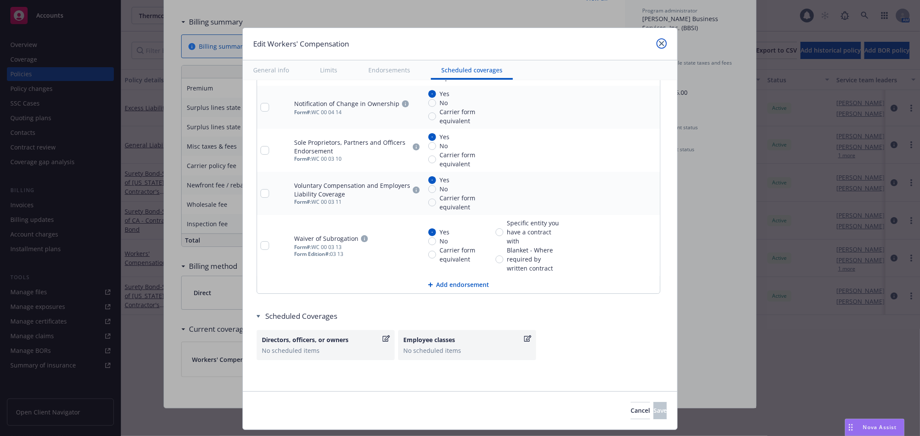
drag, startPoint x: 661, startPoint y: 41, endPoint x: 450, endPoint y: 55, distance: 211.0
click at [660, 41] on icon "close" at bounding box center [661, 43] width 5 height 5
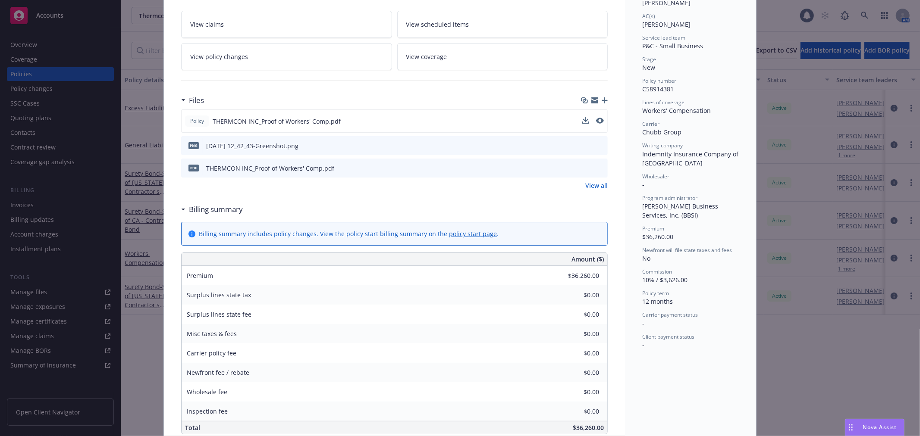
scroll to position [0, 0]
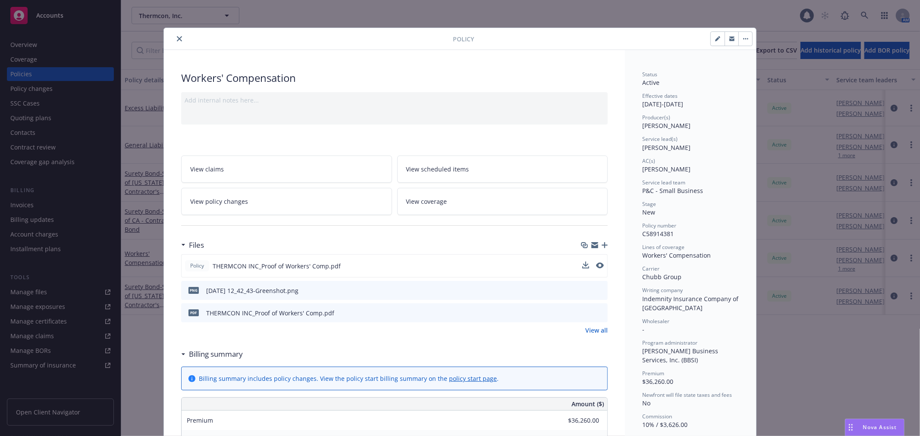
click at [177, 37] on icon "close" at bounding box center [179, 38] width 5 height 5
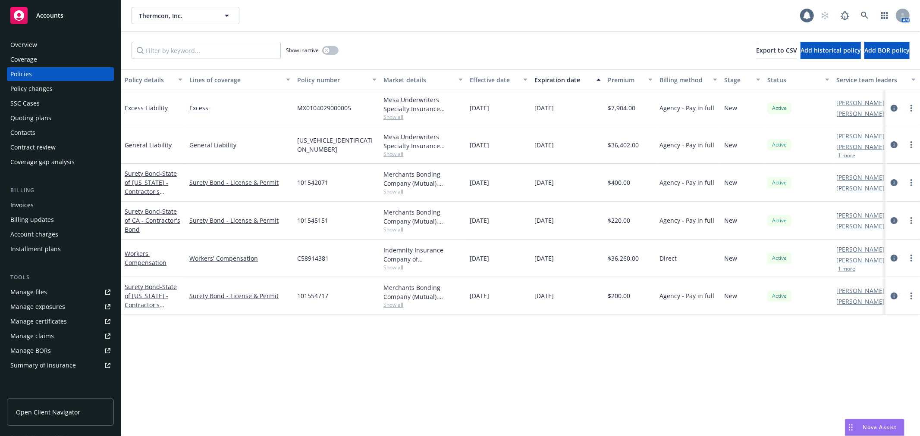
click at [45, 40] on div "Overview" at bounding box center [60, 45] width 100 height 14
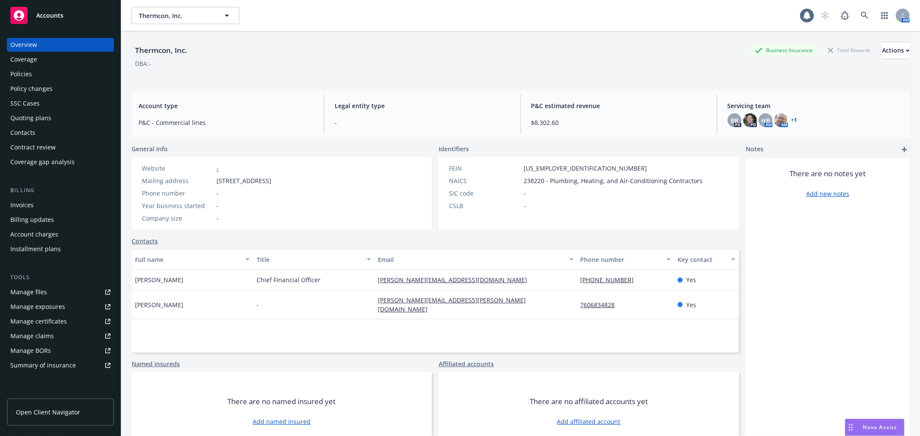
click at [45, 73] on div "Policies" at bounding box center [60, 74] width 100 height 14
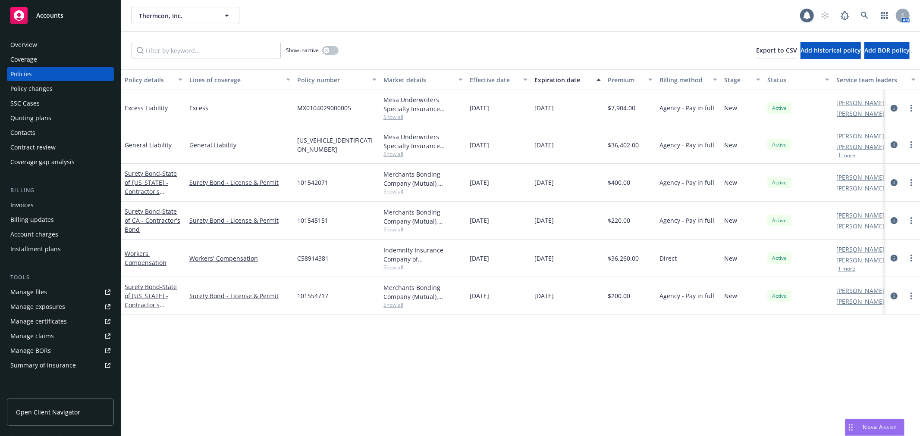
click at [52, 286] on link "Manage files" at bounding box center [60, 293] width 107 height 14
click at [859, 15] on link at bounding box center [864, 15] width 17 height 17
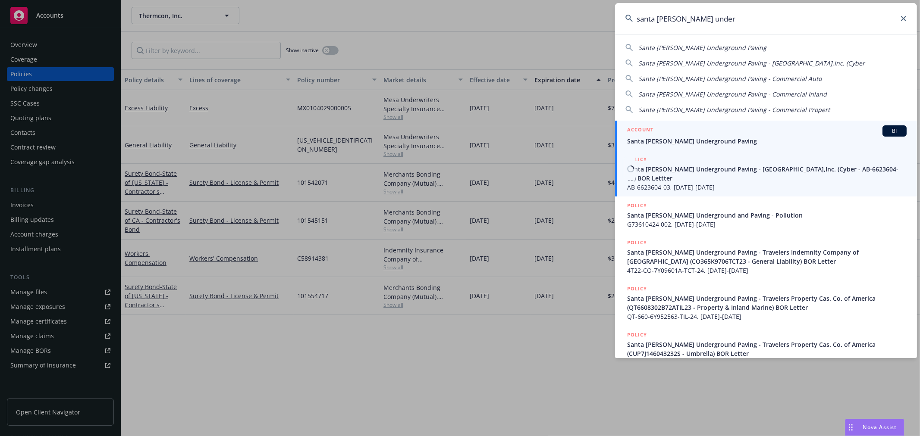
type input "santa cruz under"
click at [702, 140] on span "Santa Cruz Underground Paving" at bounding box center [766, 141] width 279 height 9
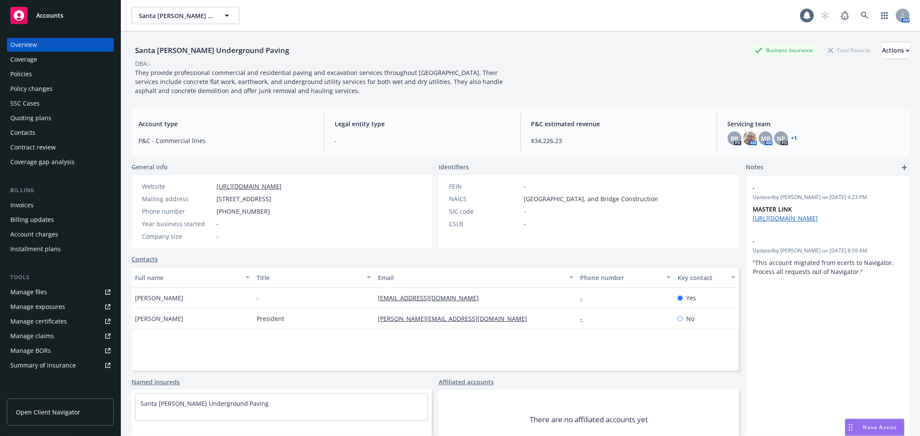
click at [87, 69] on div "Policies" at bounding box center [60, 74] width 100 height 14
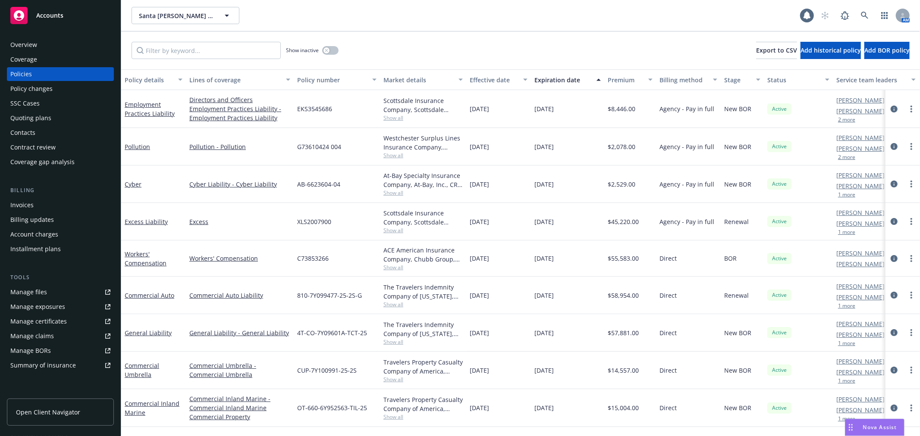
click at [27, 54] on div "Coverage" at bounding box center [23, 60] width 27 height 14
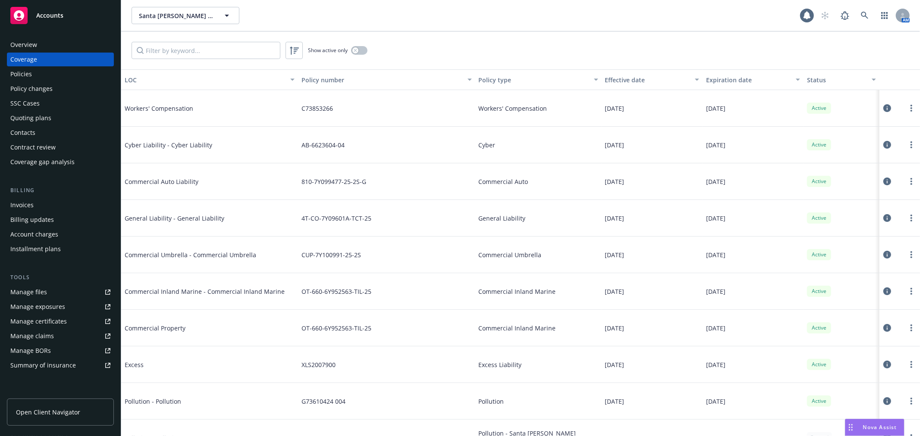
click at [57, 41] on div "Overview" at bounding box center [60, 45] width 100 height 14
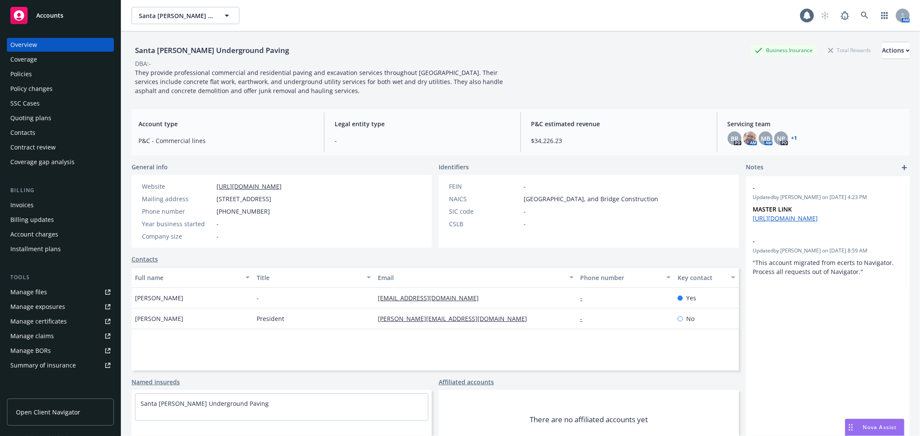
click at [71, 4] on link "Accounts" at bounding box center [60, 15] width 107 height 24
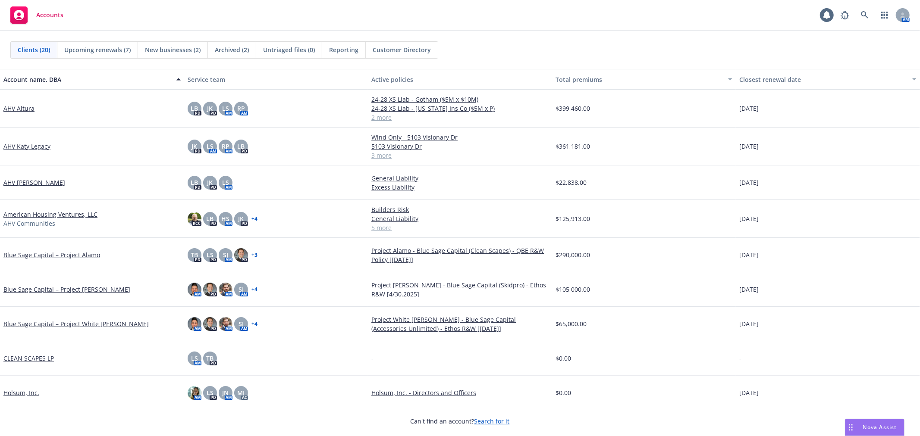
click at [766, 248] on div "05/23/2031" at bounding box center [828, 255] width 184 height 35
drag, startPoint x: 815, startPoint y: 75, endPoint x: 684, endPoint y: 47, distance: 134.3
click at [692, 63] on div "Clients (20) Upcoming renewals (7) New businesses (2) Archived (2) Untriaged fi…" at bounding box center [460, 233] width 920 height 405
drag, startPoint x: 684, startPoint y: 47, endPoint x: 684, endPoint y: 42, distance: 4.8
click at [684, 42] on div "Clients (20) Upcoming renewals (7) New businesses (2) Archived (2) Untriaged fi…" at bounding box center [459, 49] width 899 height 17
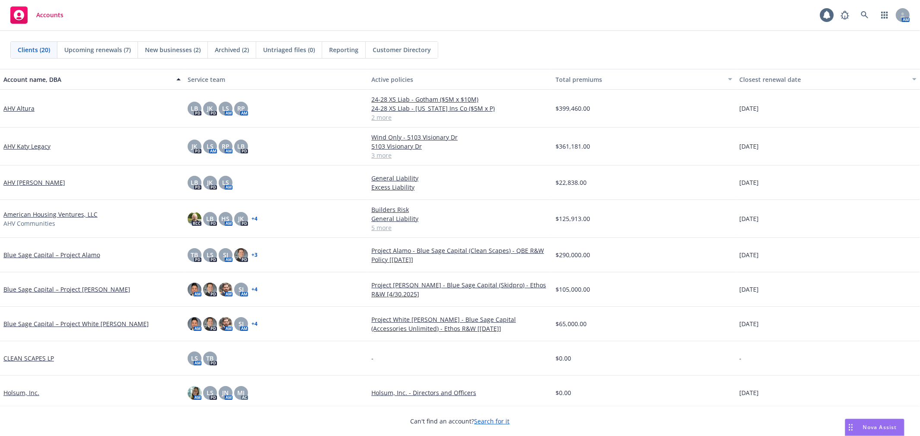
drag, startPoint x: 684, startPoint y: 42, endPoint x: 686, endPoint y: 37, distance: 5.0
click at [685, 40] on div "Clients (20) Upcoming renewals (7) New businesses (2) Archived (2) Untriaged fi…" at bounding box center [460, 50] width 920 height 38
click at [691, 29] on div "Accounts 1 AM" at bounding box center [460, 15] width 920 height 31
click at [689, 31] on div "Clients (20) Upcoming renewals (7) New businesses (2) Archived (2) Untriaged fi…" at bounding box center [460, 50] width 920 height 38
click at [686, 35] on div "Clients (20) Upcoming renewals (7) New businesses (2) Archived (2) Untriaged fi…" at bounding box center [460, 50] width 920 height 38
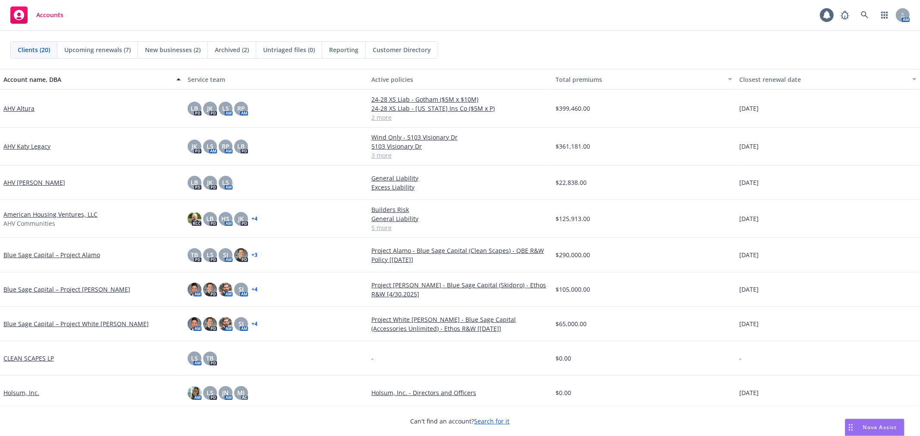
click at [686, 35] on div "Clients (20) Upcoming renewals (7) New businesses (2) Archived (2) Untriaged fi…" at bounding box center [460, 50] width 920 height 38
click at [681, 42] on div "Clients (20) Upcoming renewals (7) New businesses (2) Archived (2) Untriaged fi…" at bounding box center [459, 49] width 899 height 17
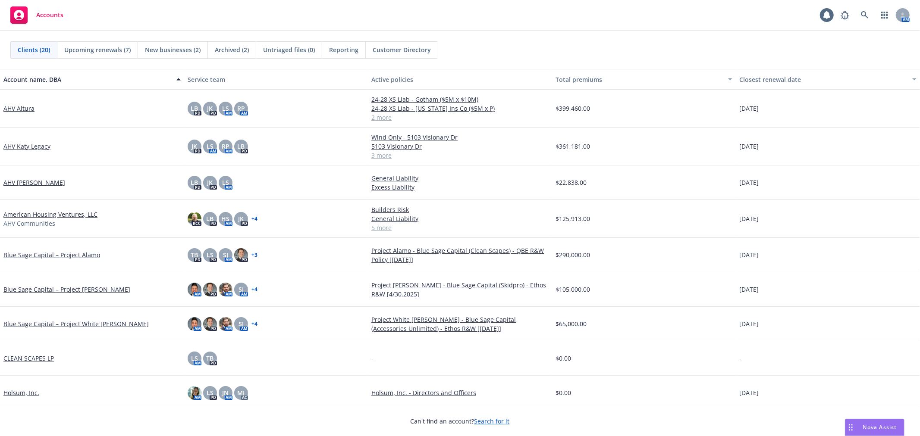
click at [681, 42] on div "Clients (20) Upcoming renewals (7) New businesses (2) Archived (2) Untriaged fi…" at bounding box center [459, 49] width 899 height 17
click at [541, 9] on div "Accounts 1 AM" at bounding box center [460, 15] width 920 height 31
click at [518, 33] on div "Clients (20) Upcoming renewals (7) New businesses (2) Archived (2) Untriaged fi…" at bounding box center [460, 50] width 920 height 38
click at [861, 19] on link at bounding box center [864, 14] width 17 height 17
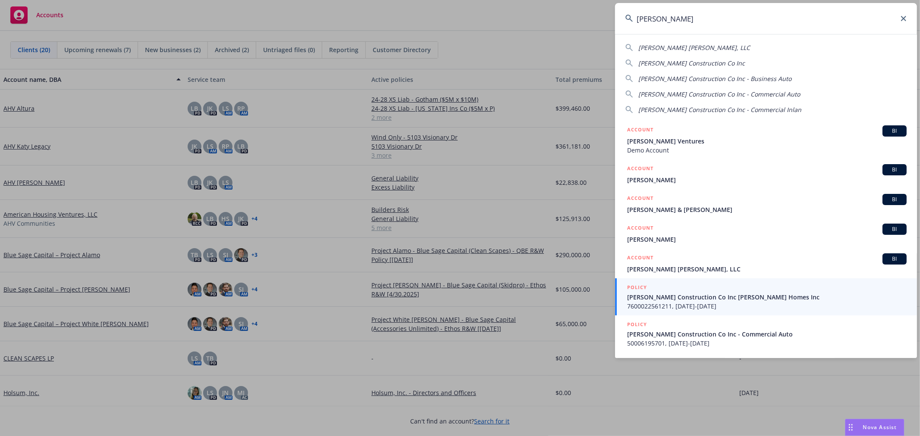
drag, startPoint x: 649, startPoint y: 27, endPoint x: 626, endPoint y: 26, distance: 22.5
click at [626, 26] on input "williamson" at bounding box center [766, 18] width 302 height 31
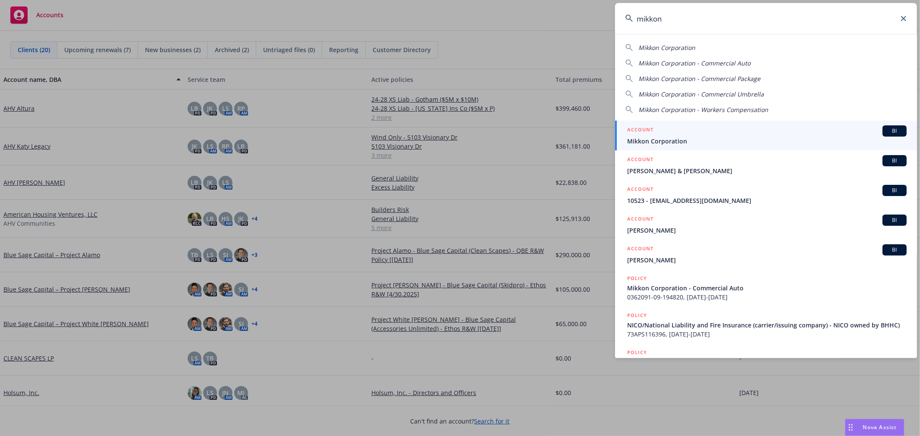
type input "mikkon"
click at [696, 135] on div "ACCOUNT BI" at bounding box center [766, 131] width 279 height 11
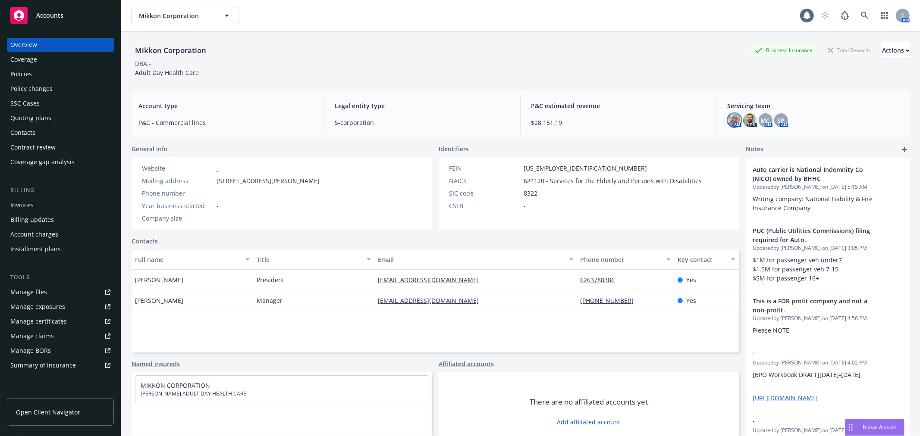
click at [728, 124] on img at bounding box center [735, 120] width 14 height 14
click at [745, 119] on img at bounding box center [750, 120] width 14 height 14
click at [777, 122] on span "SP" at bounding box center [780, 120] width 7 height 9
click at [761, 116] on span "MC" at bounding box center [765, 120] width 9 height 9
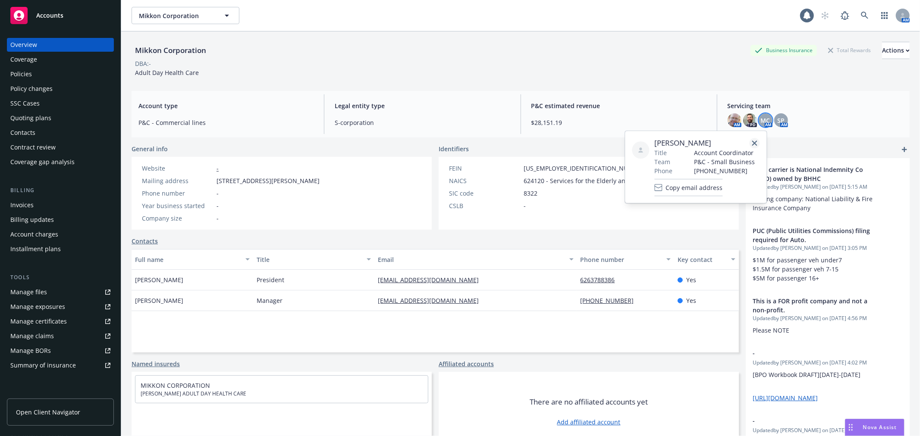
click at [757, 139] on link "close" at bounding box center [755, 143] width 10 height 10
click at [85, 12] on div "Accounts" at bounding box center [60, 15] width 100 height 17
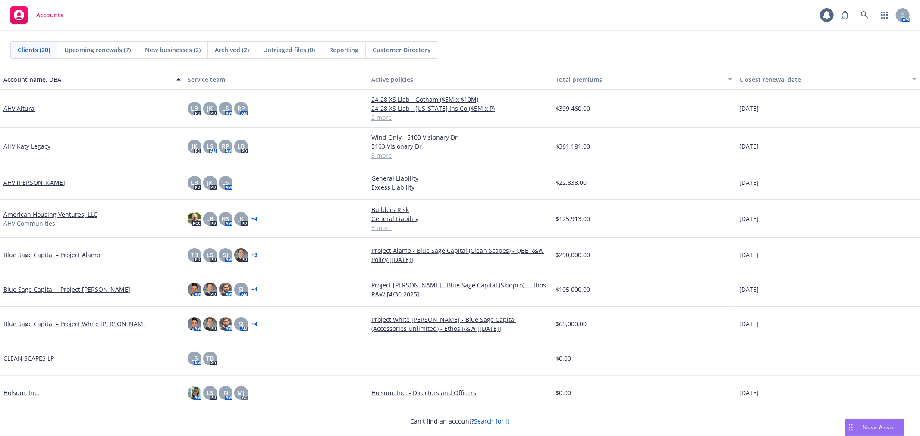
click at [256, 59] on div "Clients (20) Upcoming renewals (7) New businesses (2) Archived (2) Untriaged fi…" at bounding box center [460, 50] width 920 height 38
click at [556, 53] on div "Clients (20) Upcoming renewals (7) New businesses (2) Archived (2) Untriaged fi…" at bounding box center [459, 49] width 899 height 17
click at [469, 50] on div "Clients (20) Upcoming renewals (7) New businesses (2) Archived (2) Untriaged fi…" at bounding box center [459, 49] width 899 height 17
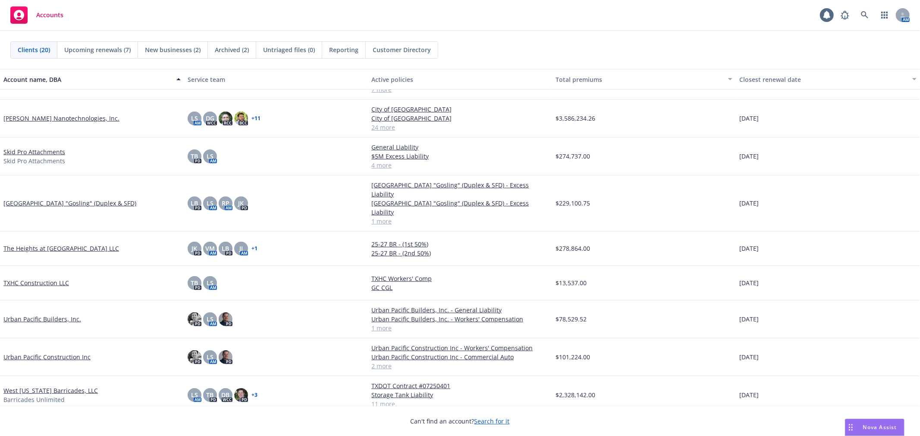
scroll to position [402, 0]
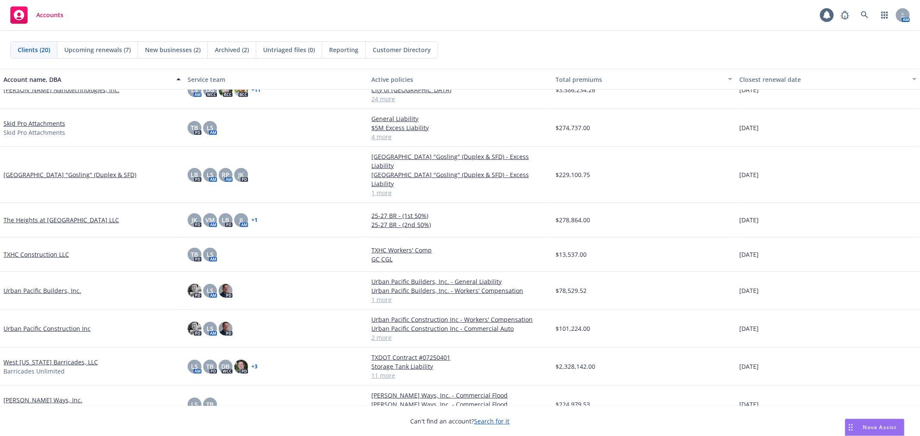
click at [27, 396] on link "Wilder Ways, Inc." at bounding box center [42, 400] width 79 height 9
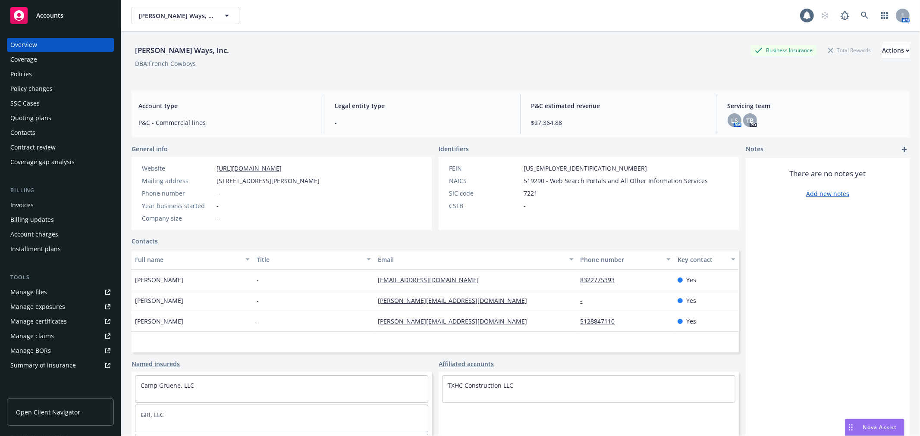
click at [46, 201] on div "Invoices" at bounding box center [60, 205] width 100 height 14
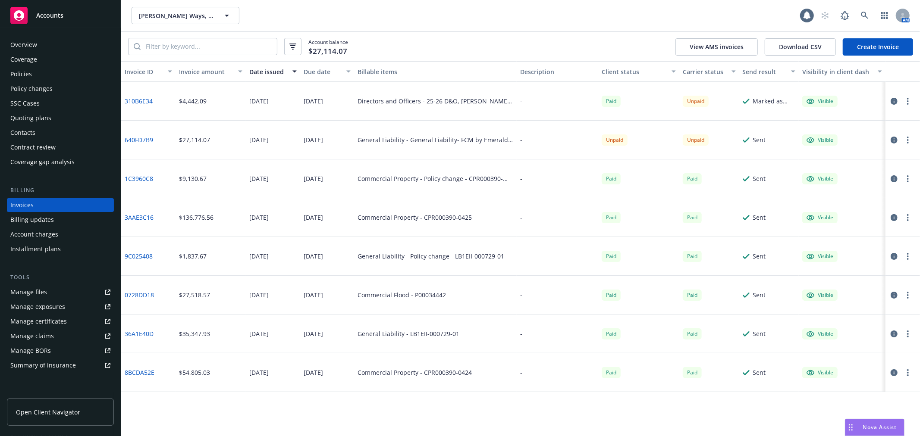
click at [911, 138] on button "button" at bounding box center [908, 140] width 10 height 10
drag, startPoint x: 798, startPoint y: 72, endPoint x: 805, endPoint y: 79, distance: 9.8
click at [805, 79] on div "Invoice ID Invoice amount Date issued Due date Billable items Description Clien…" at bounding box center [520, 71] width 799 height 21
click at [911, 138] on button "button" at bounding box center [908, 140] width 10 height 10
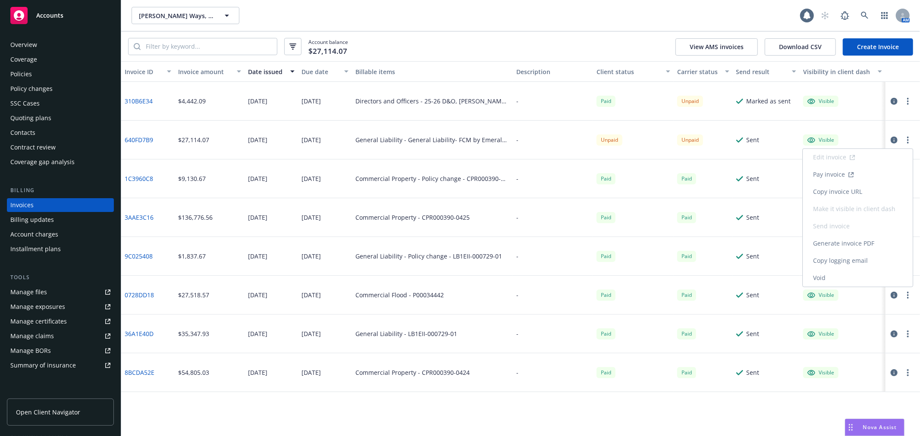
click at [838, 192] on link "Copy invoice URL" at bounding box center [858, 191] width 110 height 17
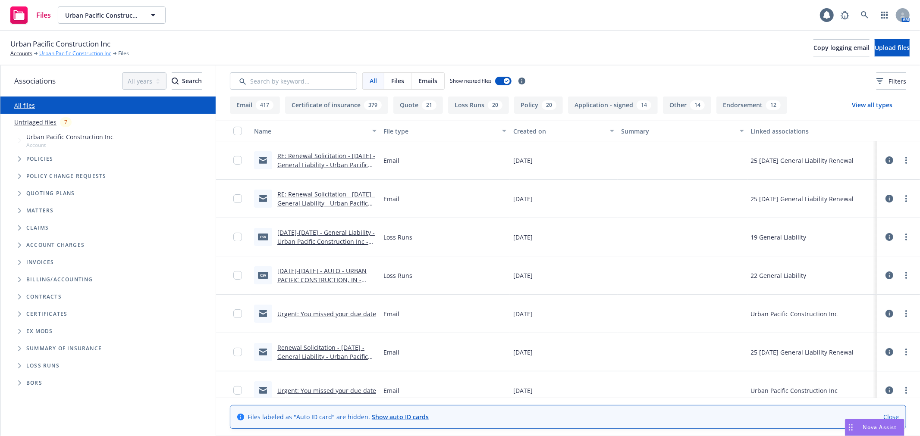
click at [62, 55] on link "Urban Pacific Construction Inc" at bounding box center [75, 54] width 72 height 8
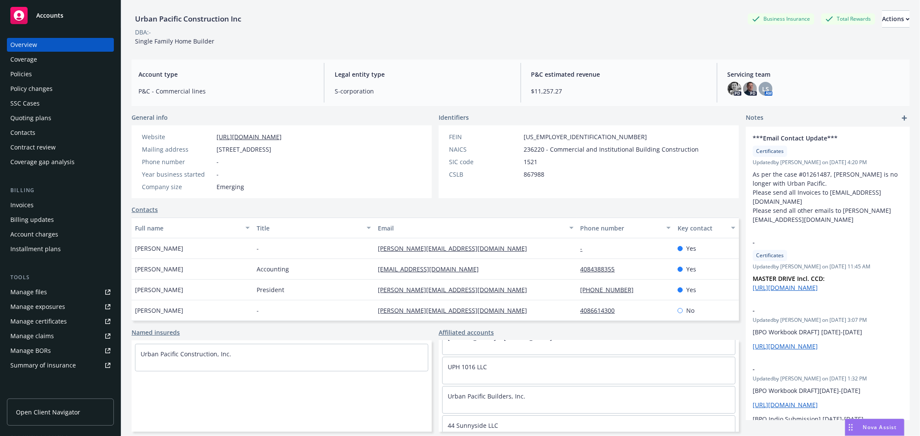
scroll to position [89, 0]
click at [477, 381] on link "44 Sunnyside LLC" at bounding box center [473, 382] width 50 height 8
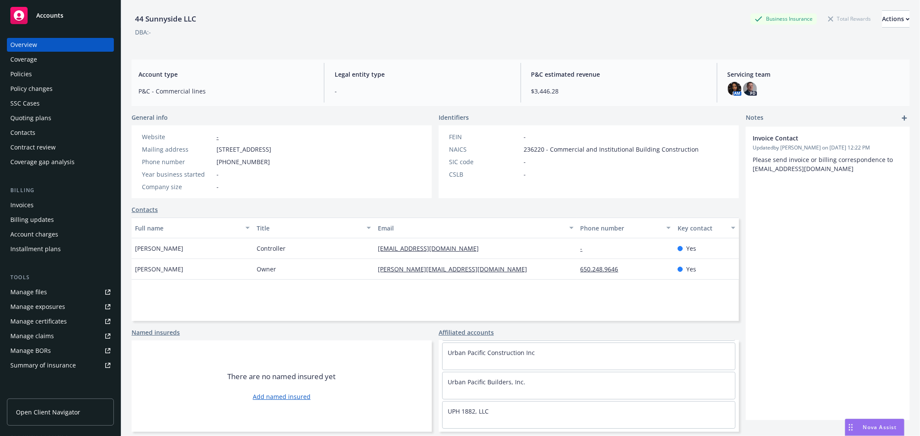
click at [59, 71] on div "Policies" at bounding box center [60, 74] width 100 height 14
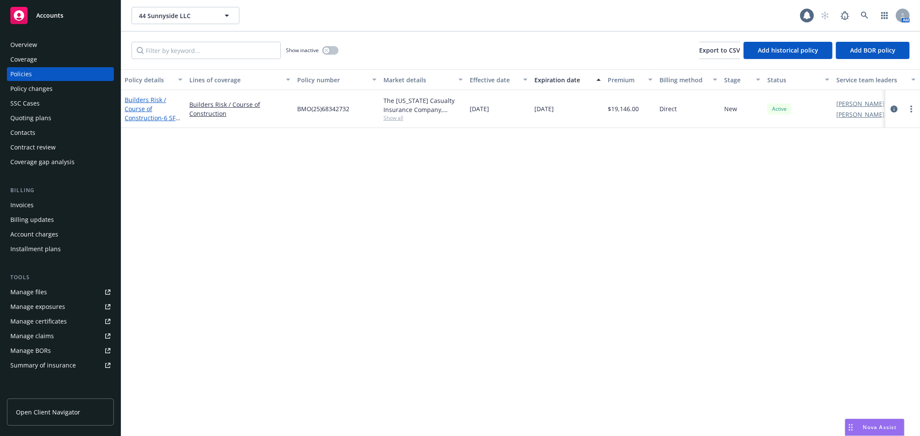
click at [147, 107] on link "Builders Risk / Course of Construction - 6 SFH at 44-56 Sunnyside, Campbell, CA…" at bounding box center [152, 118] width 55 height 44
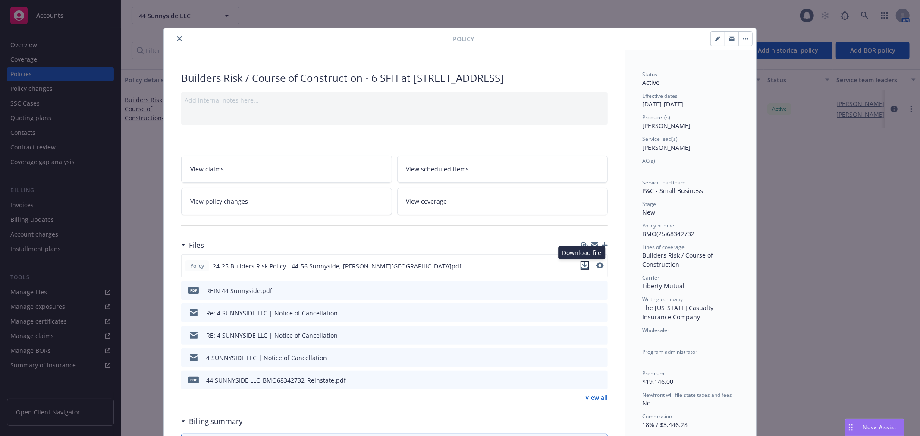
click at [583, 264] on icon "download file" at bounding box center [584, 265] width 7 height 7
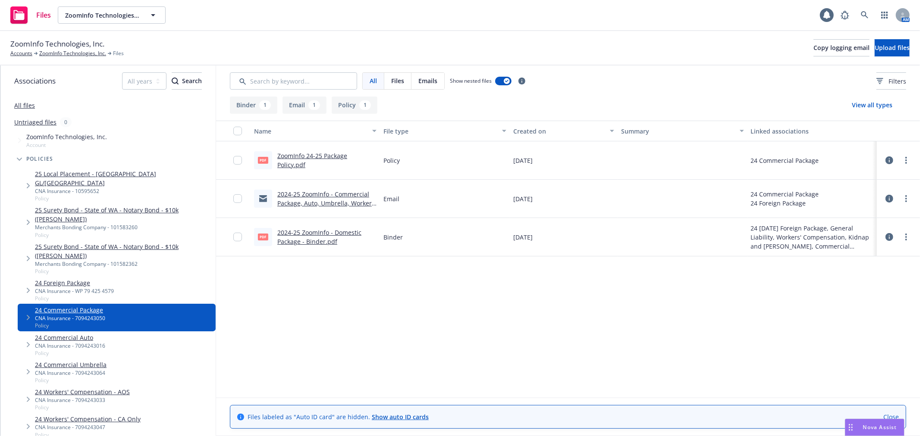
click at [283, 157] on link "ZoomInfo 24-25 Package Policy.pdf" at bounding box center [312, 160] width 70 height 17
click at [307, 152] on link "ZoomInfo 24-25 Package Policy.pdf" at bounding box center [312, 160] width 70 height 17
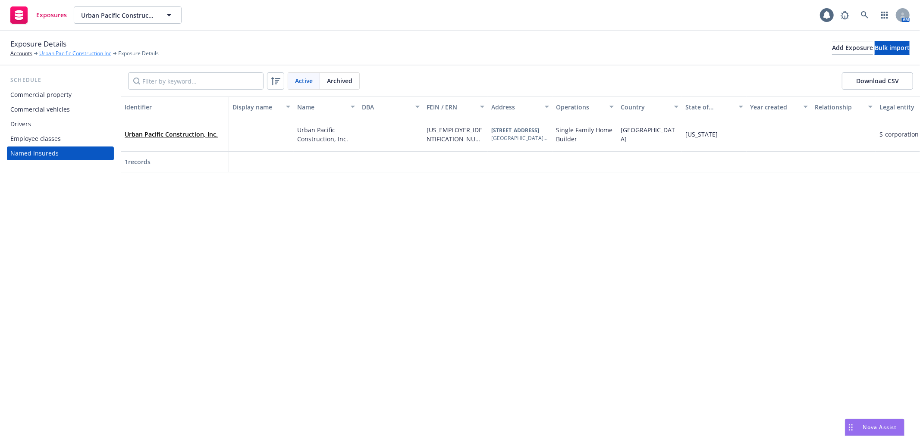
click at [61, 50] on link "Urban Pacific Construction Inc" at bounding box center [75, 54] width 72 height 8
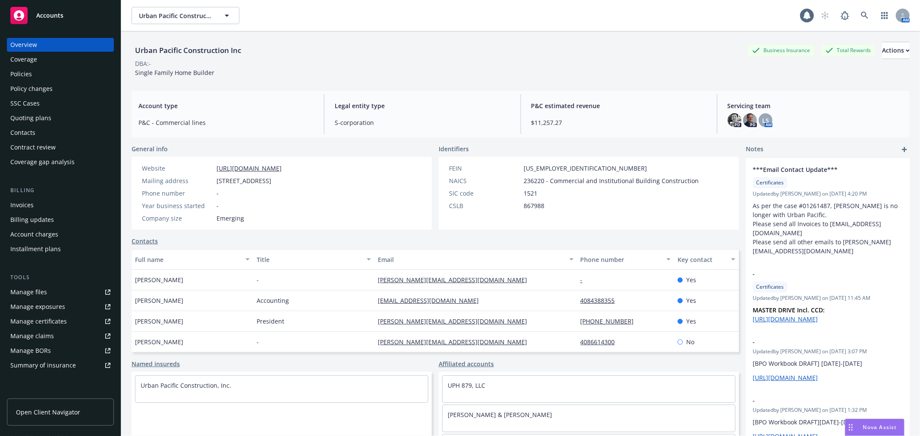
click at [65, 74] on div "Policies" at bounding box center [60, 74] width 100 height 14
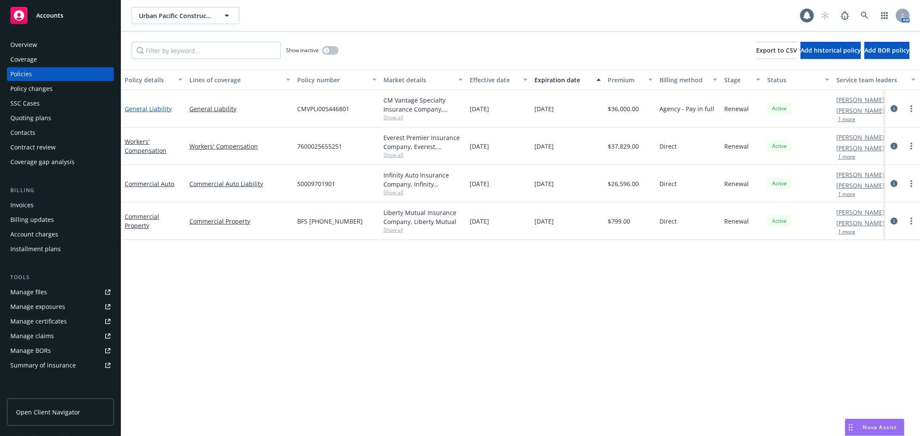
click at [148, 106] on link "General Liability" at bounding box center [148, 109] width 47 height 8
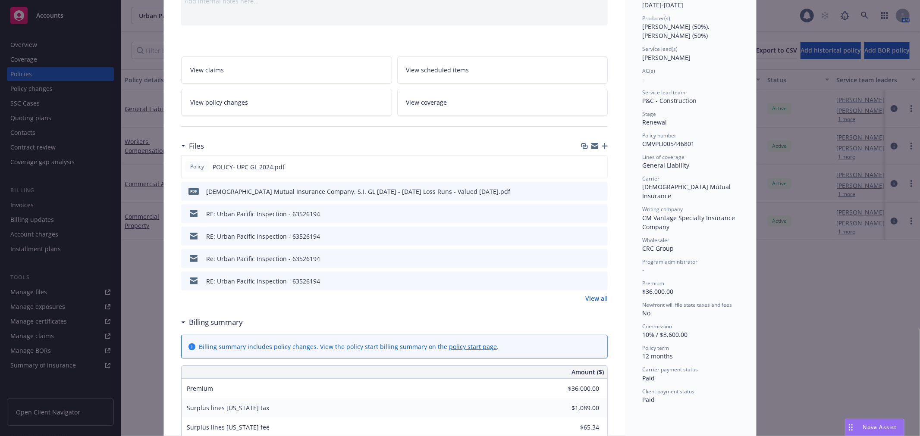
scroll to position [96, 0]
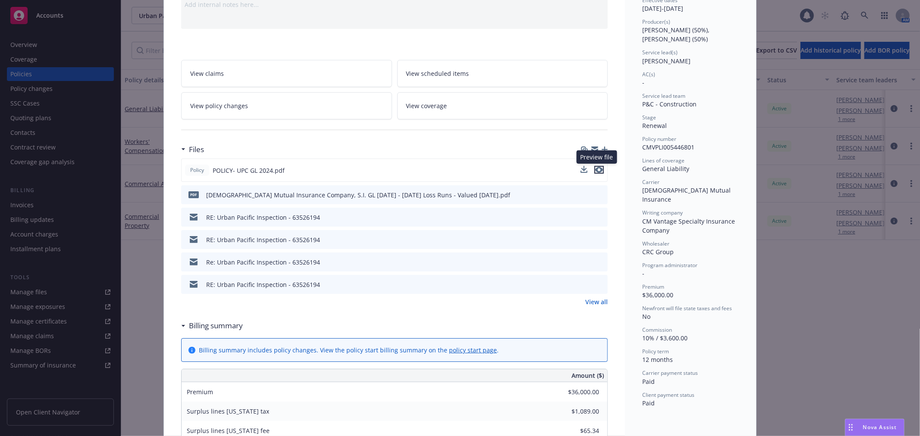
click at [596, 169] on icon "preview file" at bounding box center [599, 170] width 8 height 6
